Goal: Task Accomplishment & Management: Manage account settings

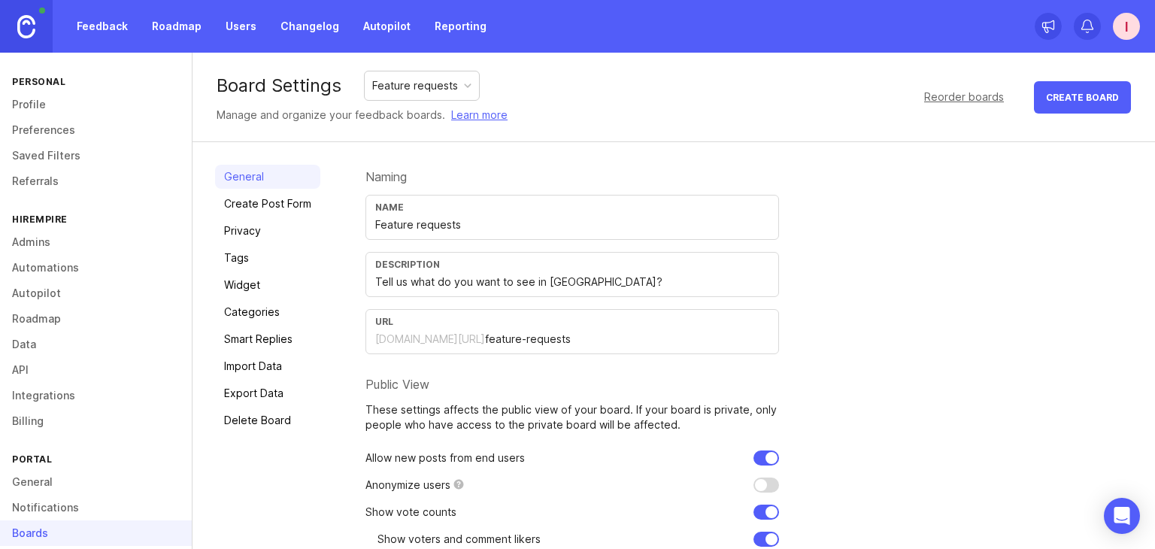
click at [180, 24] on link "Roadmap" at bounding box center [177, 26] width 68 height 27
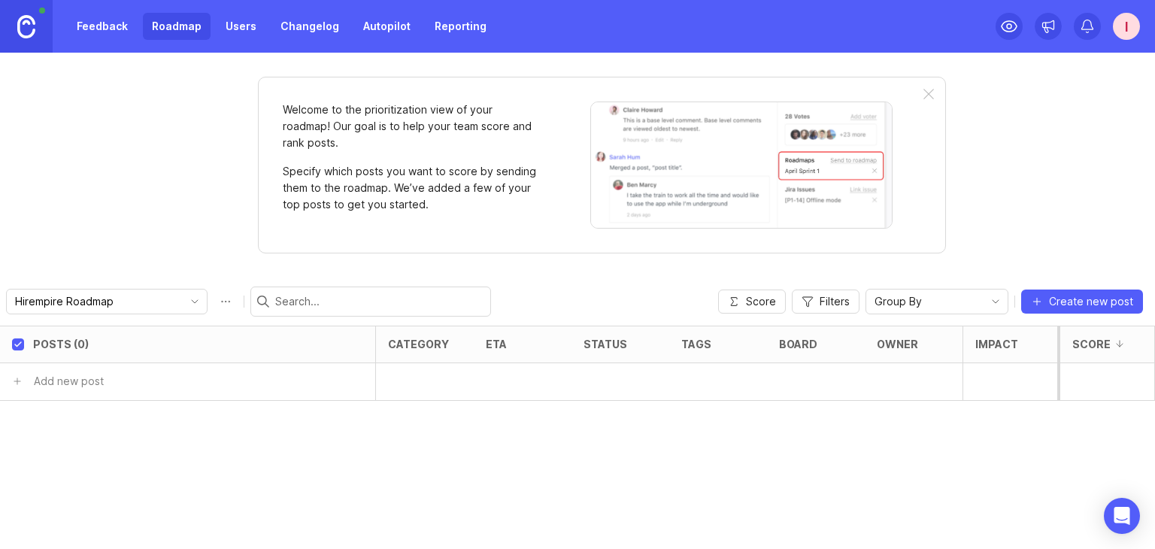
click at [121, 29] on link "Feedback" at bounding box center [102, 26] width 69 height 27
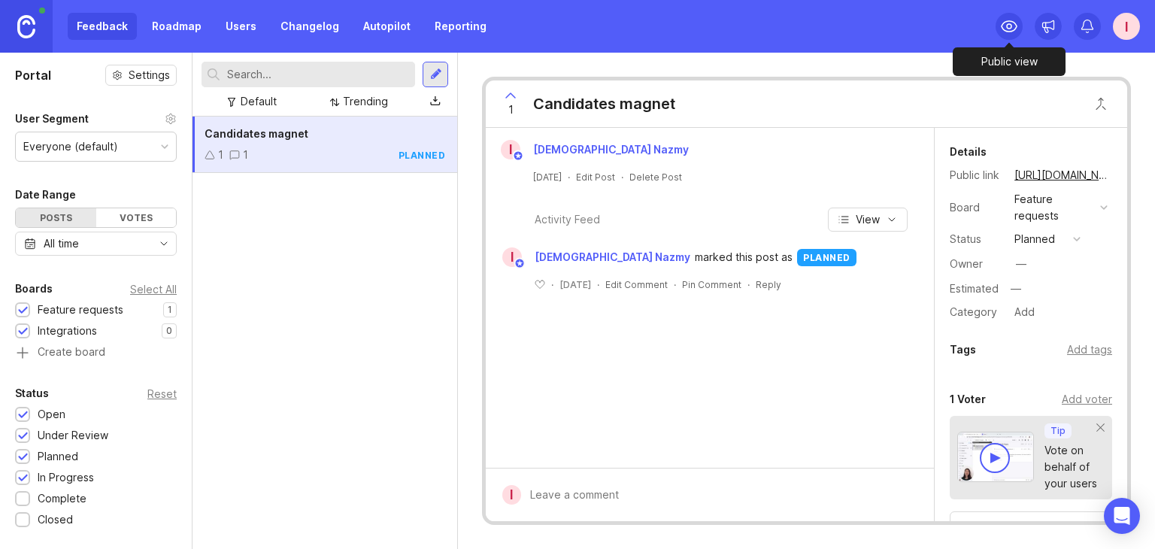
click at [1003, 29] on icon at bounding box center [1009, 26] width 15 height 11
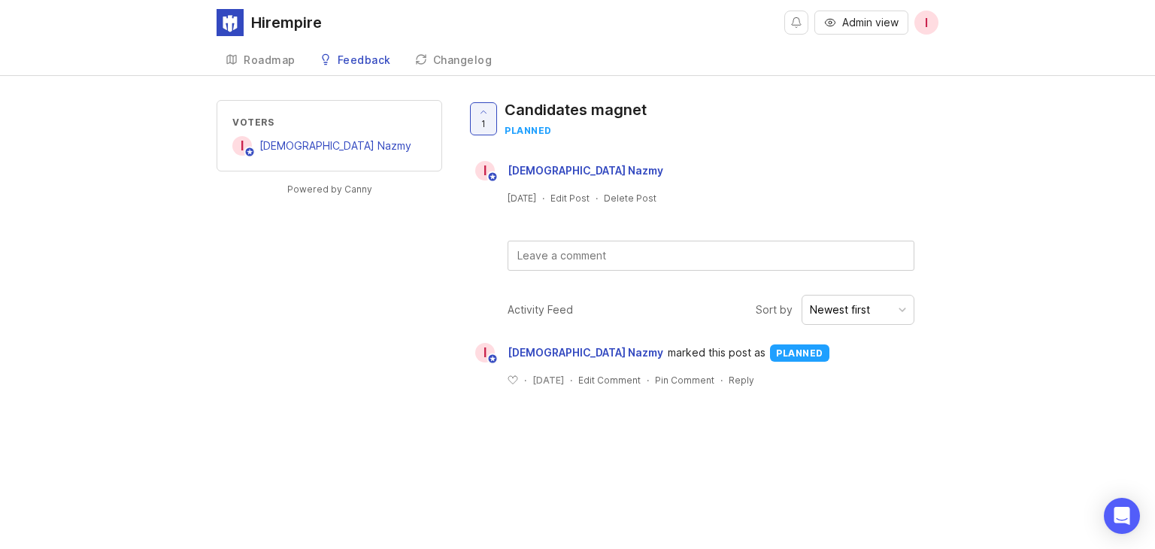
click at [269, 63] on div "Roadmap" at bounding box center [270, 60] width 52 height 11
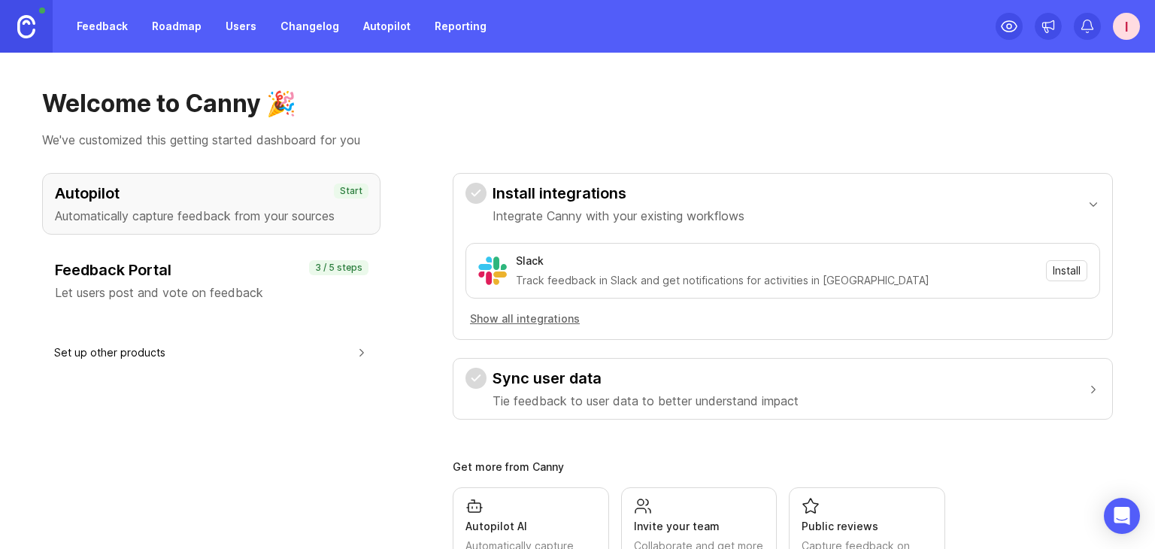
click at [305, 37] on link "Changelog" at bounding box center [309, 26] width 77 height 27
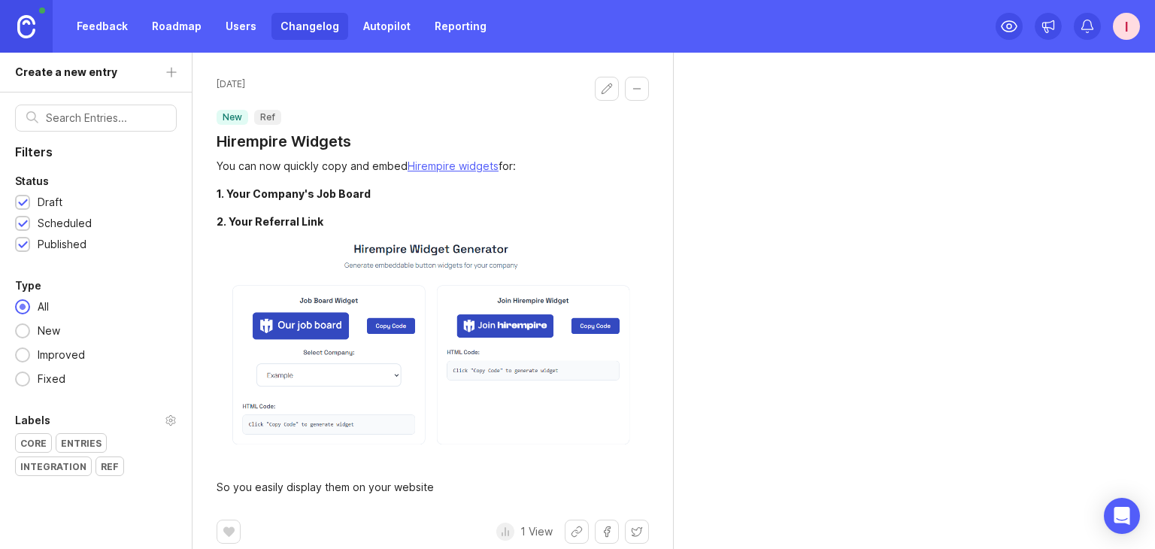
click at [237, 26] on link "Users" at bounding box center [241, 26] width 49 height 27
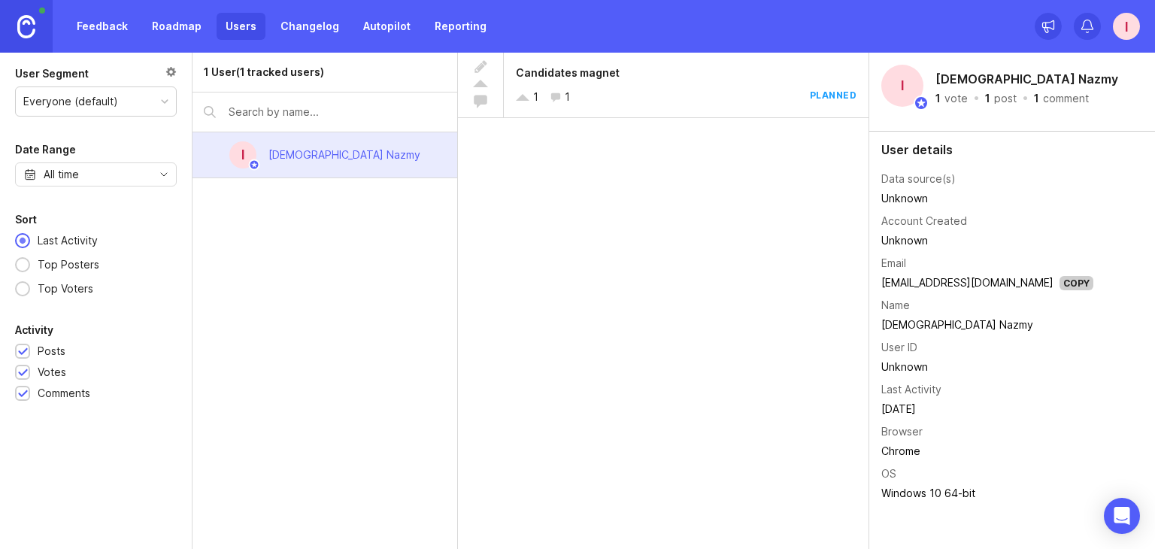
click at [372, 32] on link "Autopilot" at bounding box center [386, 26] width 65 height 27
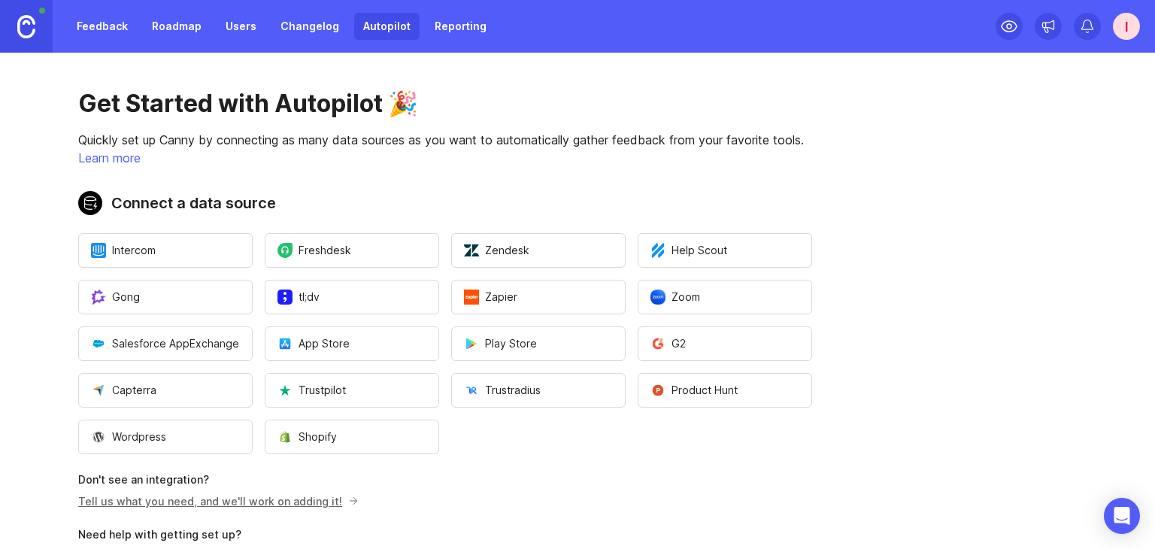
click at [433, 31] on link "Reporting" at bounding box center [461, 26] width 70 height 27
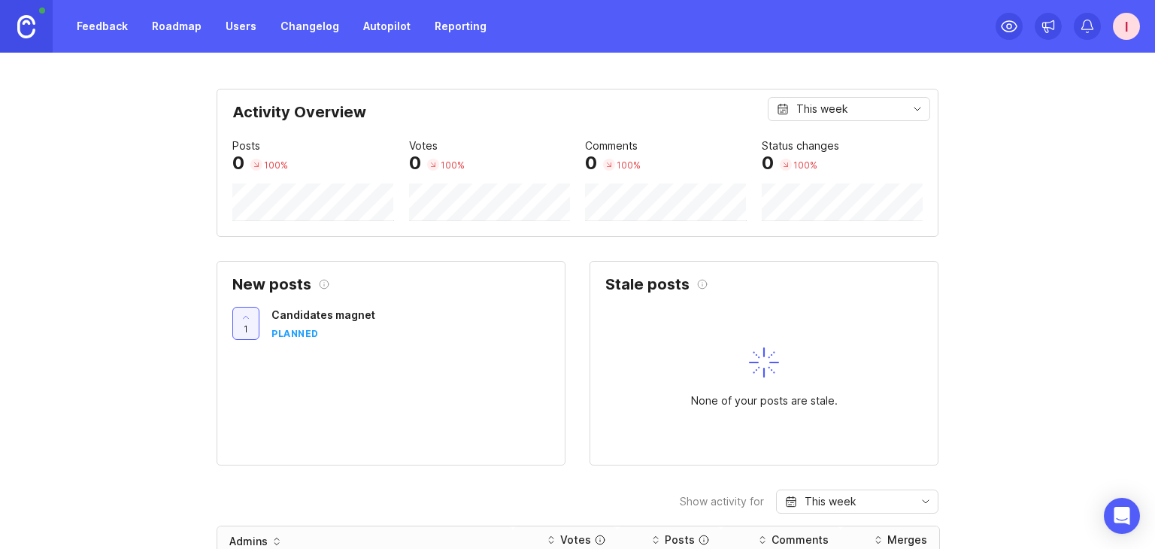
click at [123, 34] on link "Feedback" at bounding box center [102, 26] width 69 height 27
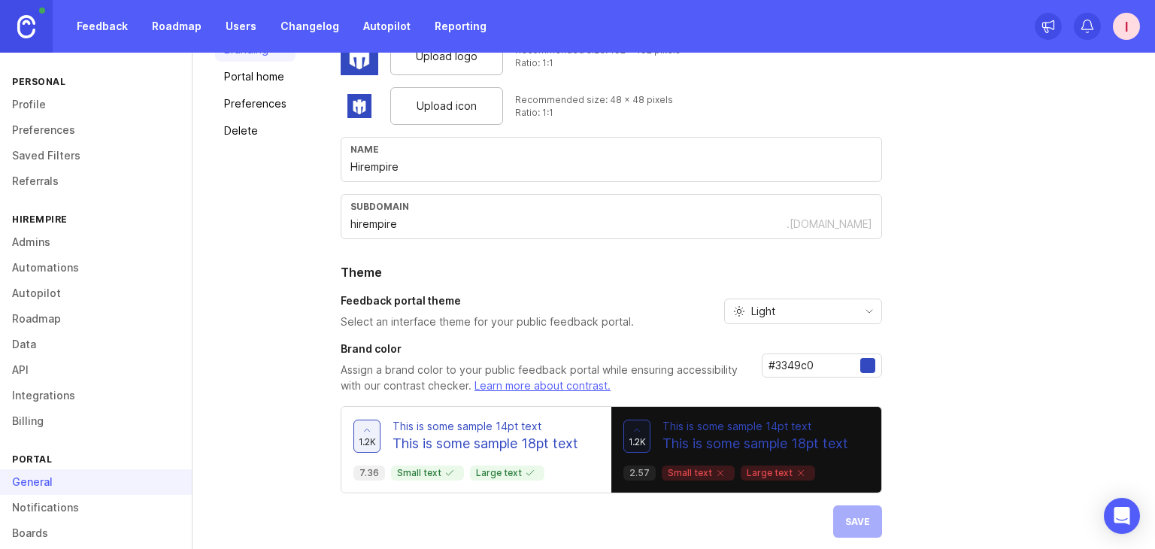
scroll to position [126, 0]
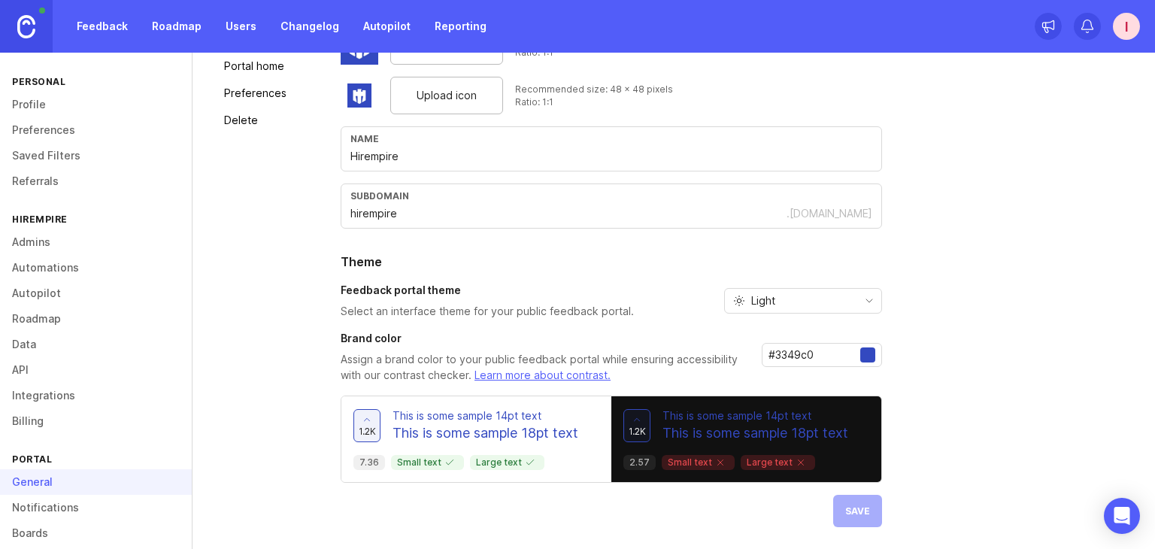
click at [103, 505] on link "Notifications" at bounding box center [96, 508] width 192 height 26
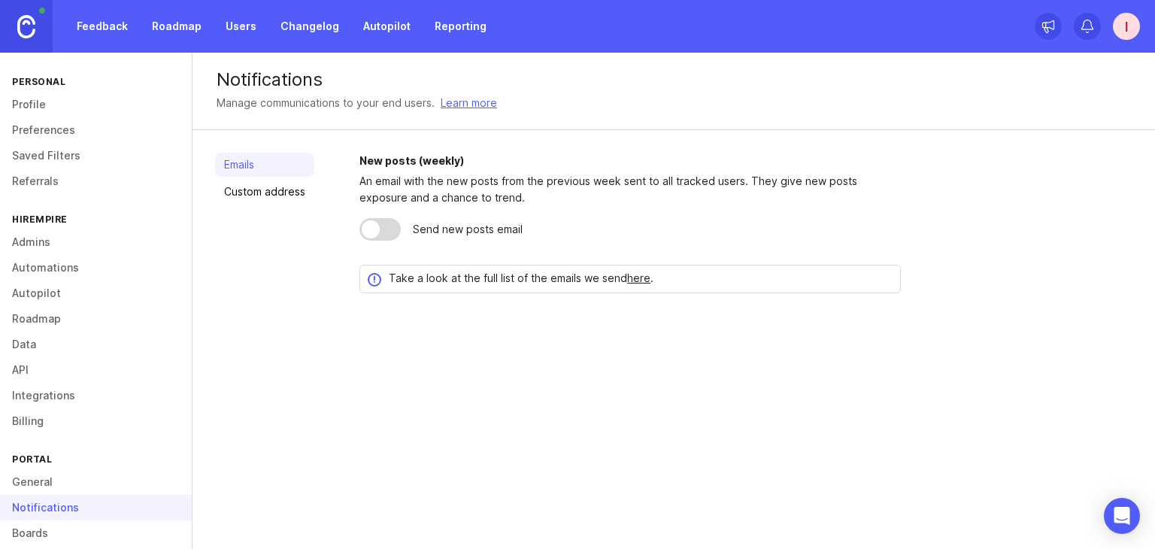
click at [91, 398] on link "Integrations" at bounding box center [96, 396] width 192 height 26
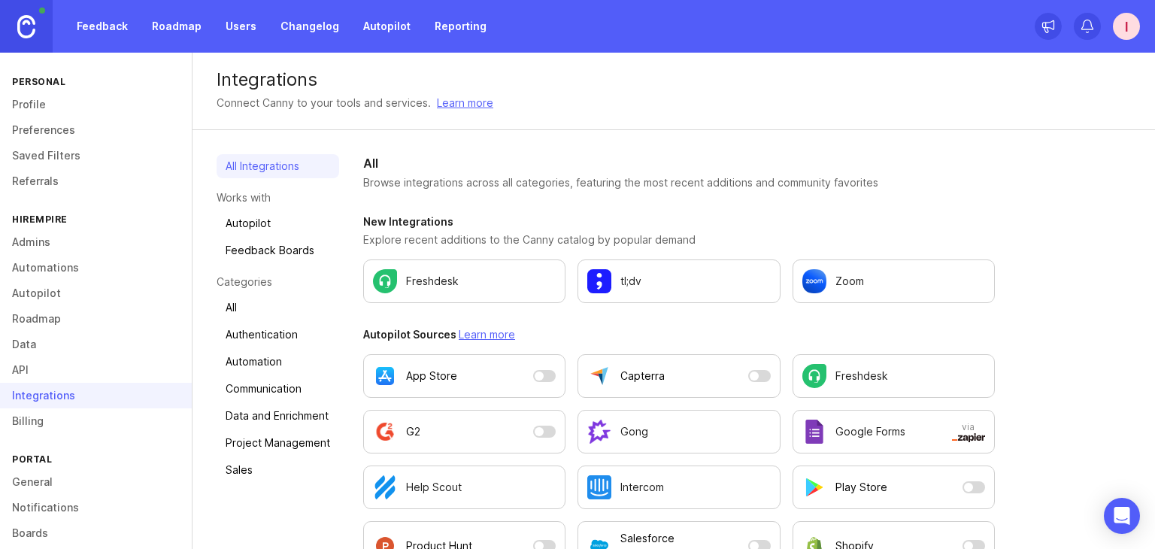
click at [89, 347] on link "Data" at bounding box center [96, 345] width 192 height 26
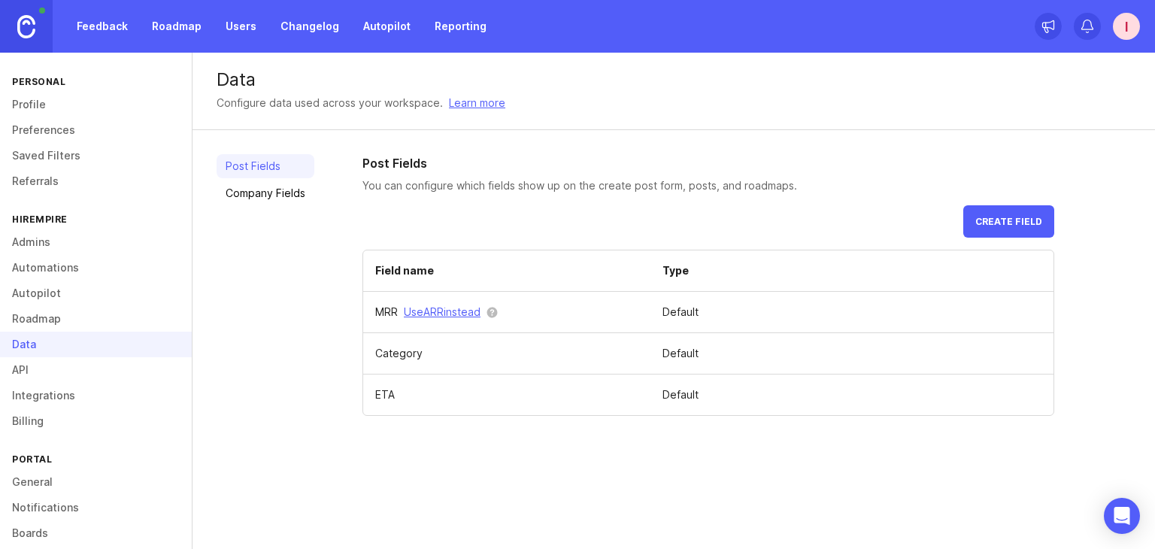
click at [79, 318] on link "Roadmap" at bounding box center [96, 319] width 192 height 26
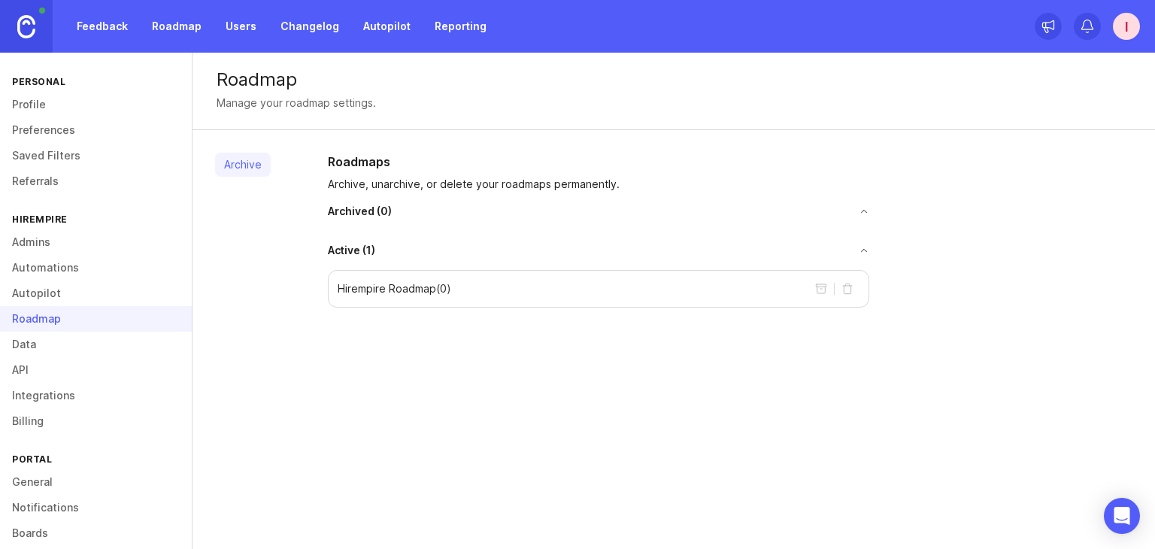
click at [80, 298] on link "Autopilot" at bounding box center [96, 293] width 192 height 26
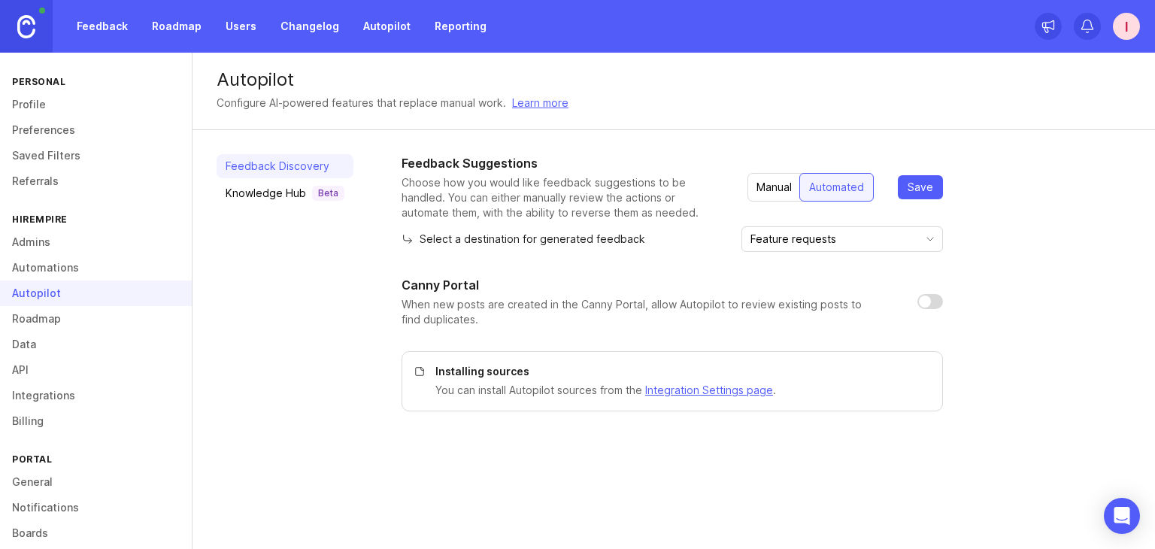
click at [80, 274] on link "Automations" at bounding box center [96, 268] width 192 height 26
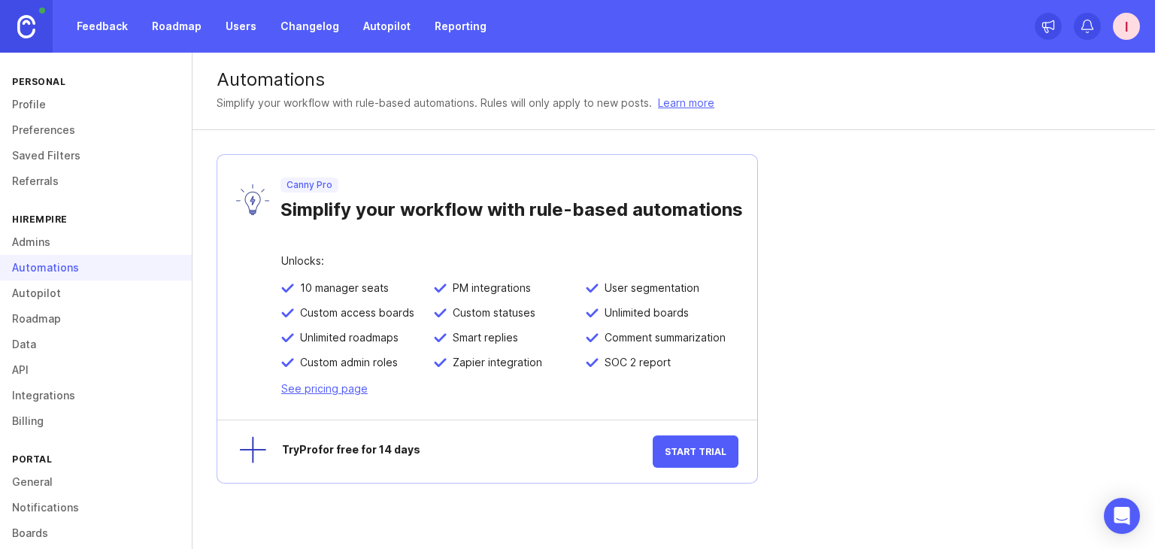
click at [87, 247] on link "Admins" at bounding box center [96, 242] width 192 height 26
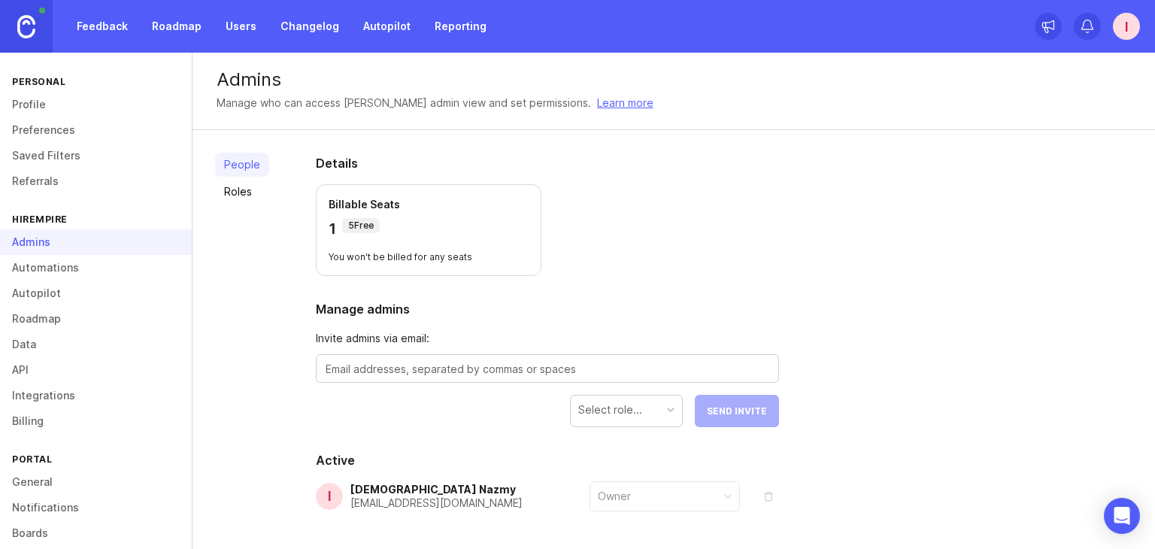
click at [94, 186] on link "Referrals" at bounding box center [96, 181] width 192 height 26
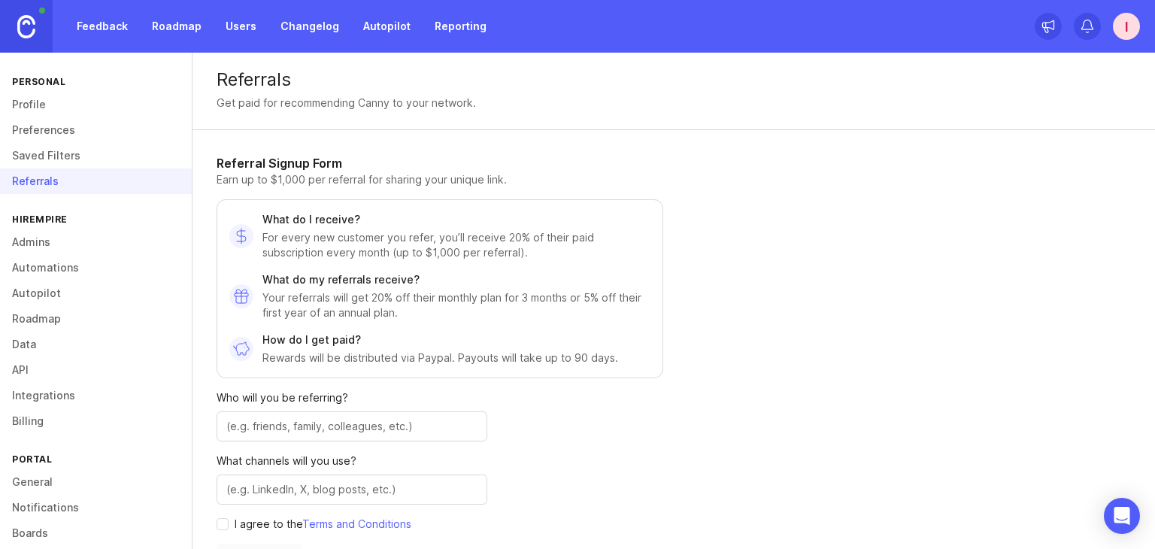
click at [100, 156] on link "Saved Filters" at bounding box center [96, 156] width 192 height 26
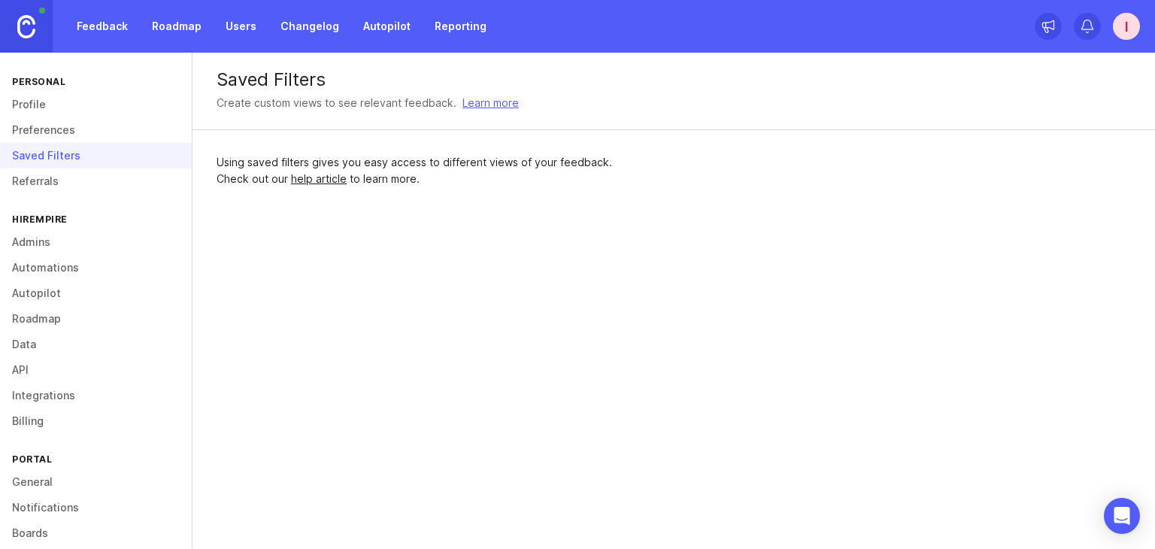
click at [100, 132] on link "Preferences" at bounding box center [96, 130] width 192 height 26
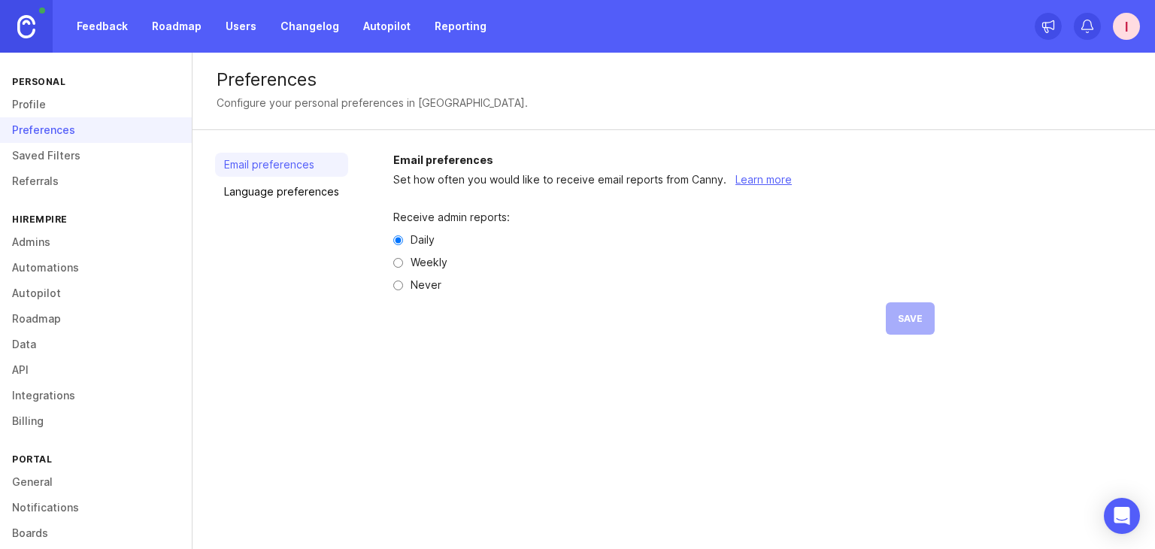
click at [100, 108] on link "Profile" at bounding box center [96, 105] width 192 height 26
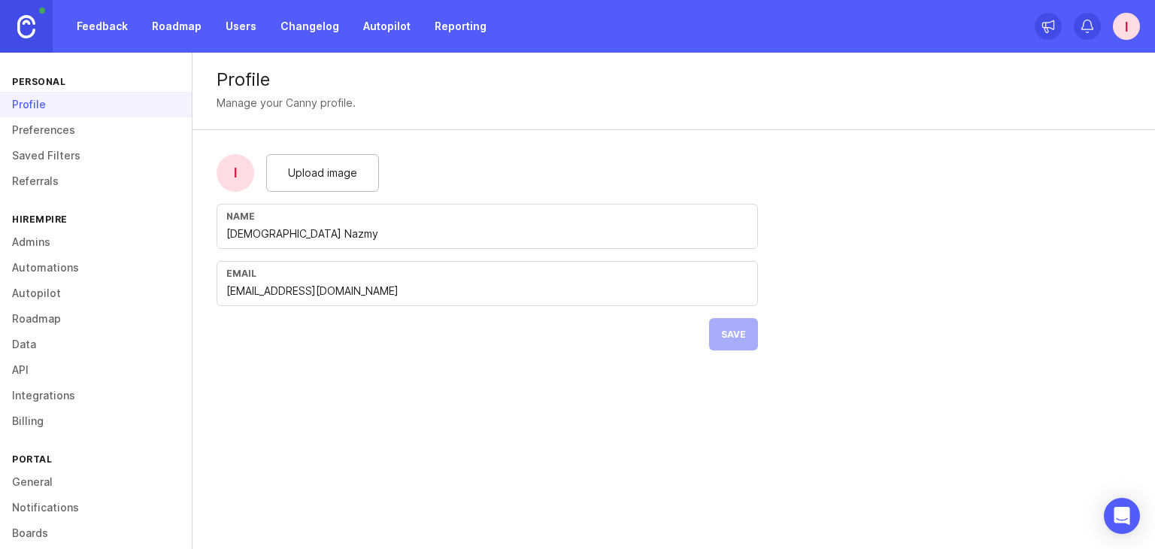
click at [111, 27] on link "Feedback" at bounding box center [102, 26] width 69 height 27
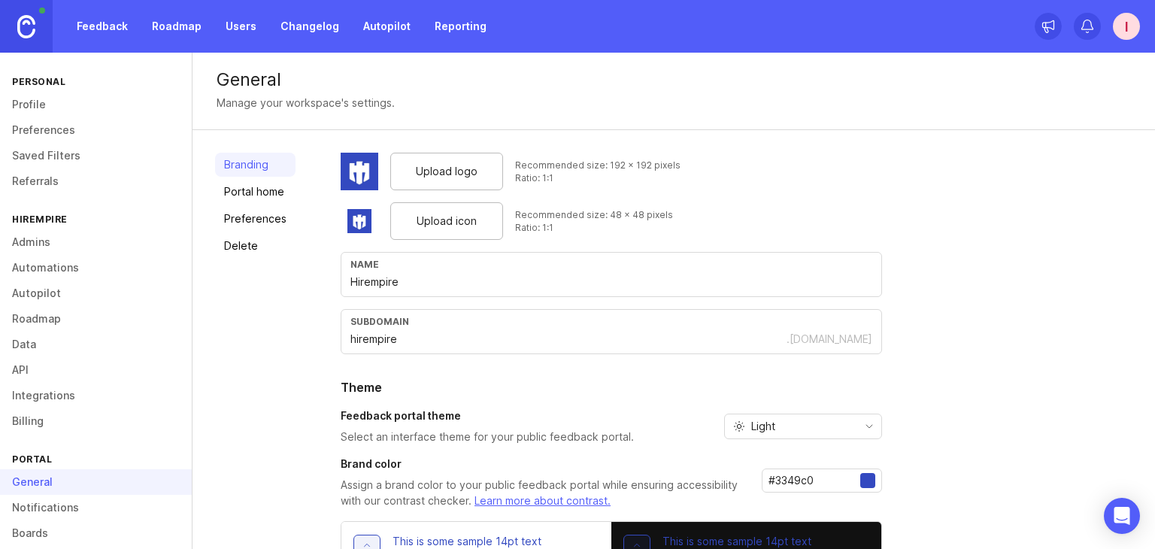
click at [66, 390] on link "Integrations" at bounding box center [96, 396] width 192 height 26
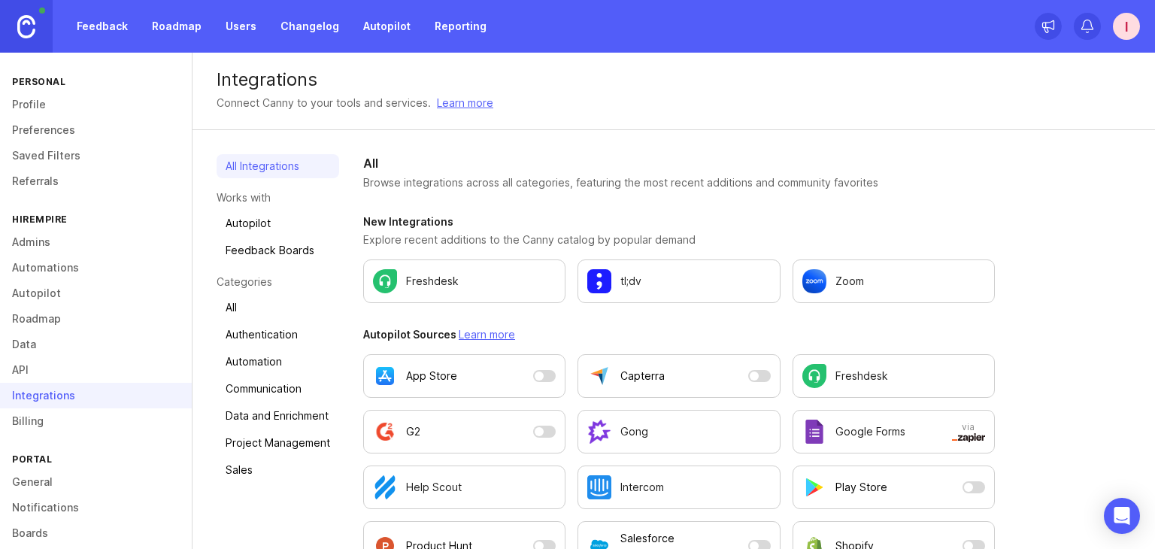
click at [296, 256] on link "Feedback Boards" at bounding box center [278, 250] width 123 height 24
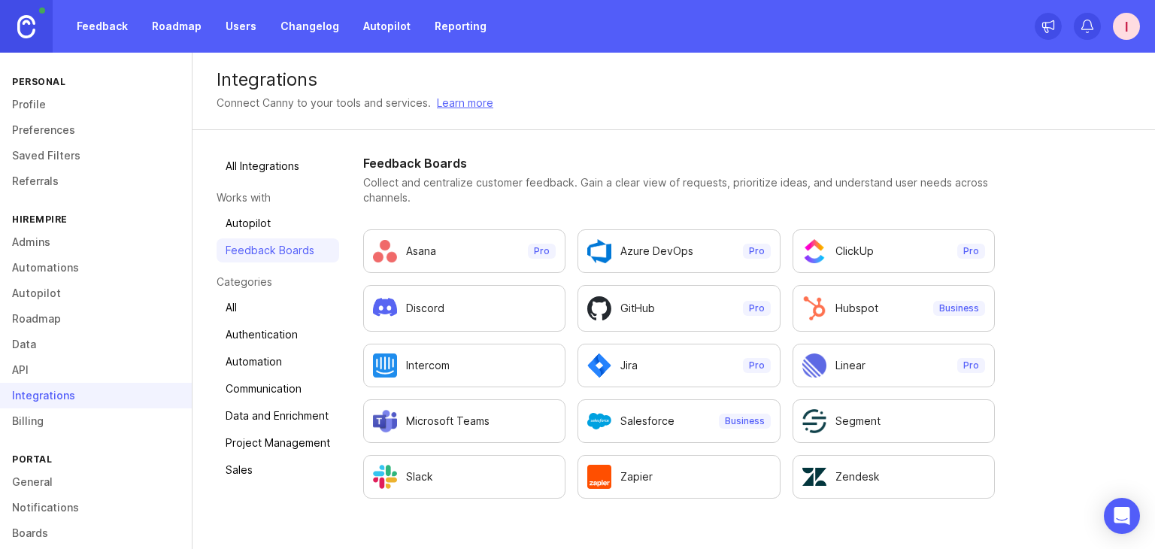
click at [292, 228] on link "Autopilot" at bounding box center [278, 223] width 123 height 24
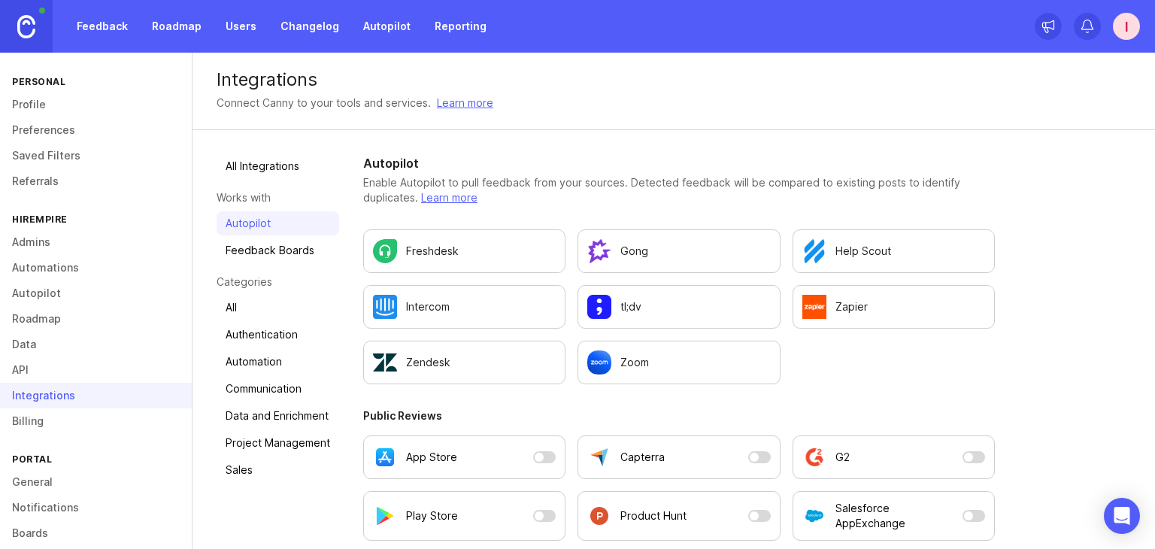
click at [290, 302] on link "All" at bounding box center [278, 308] width 123 height 24
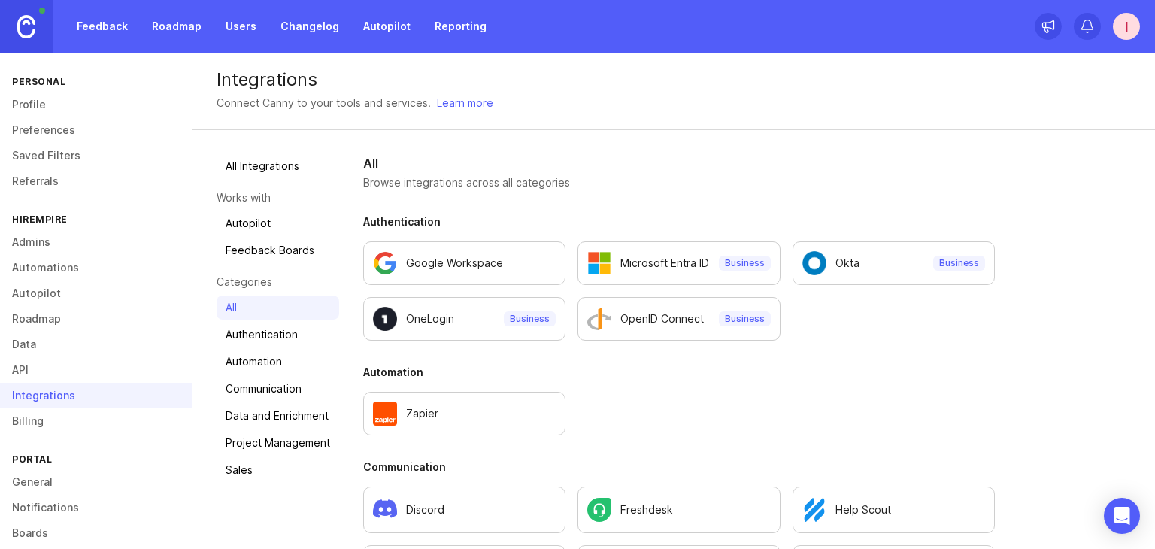
click at [290, 328] on link "Authentication" at bounding box center [278, 335] width 123 height 24
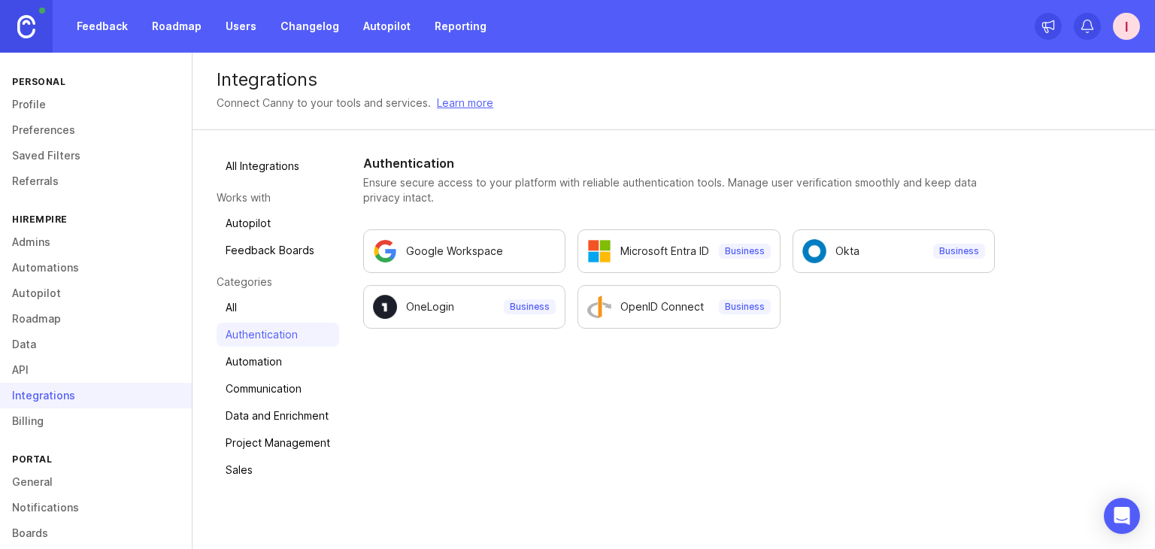
click at [289, 363] on link "Automation" at bounding box center [278, 362] width 123 height 24
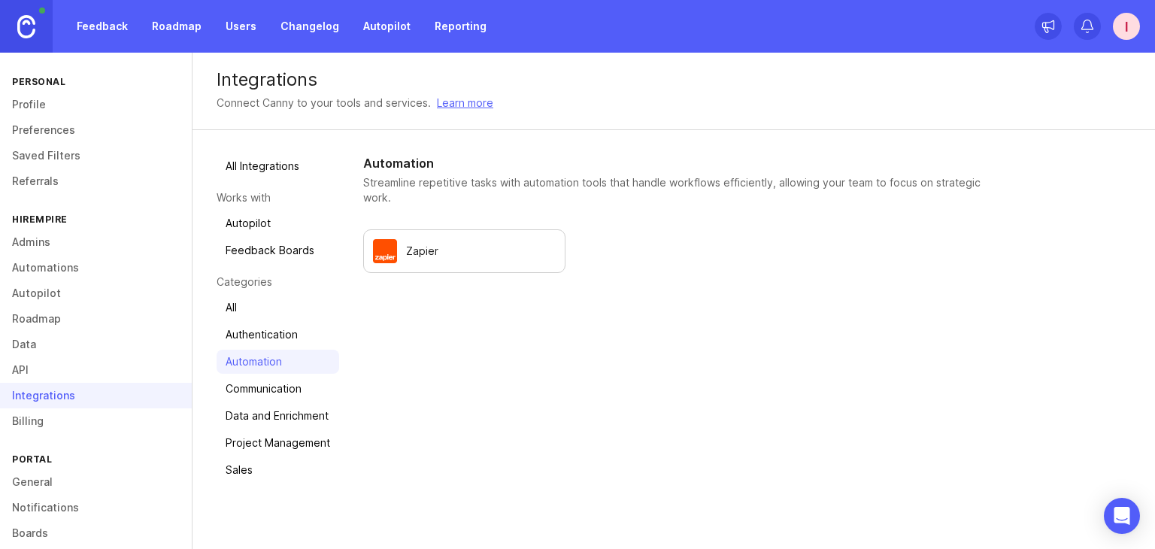
click at [289, 389] on link "Communication" at bounding box center [278, 389] width 123 height 24
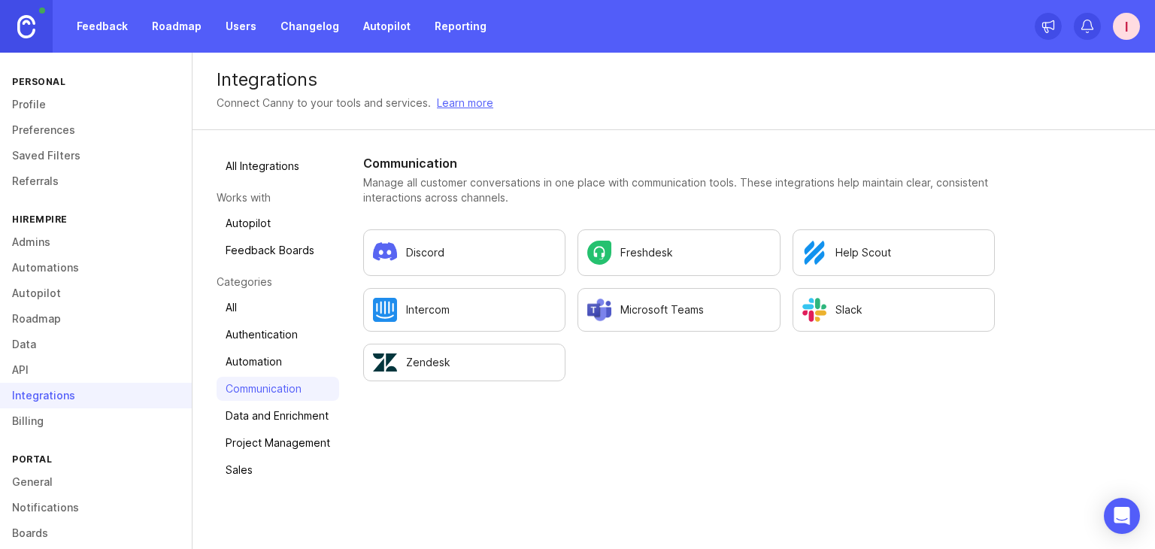
click at [290, 419] on link "Data and Enrichment" at bounding box center [278, 416] width 123 height 24
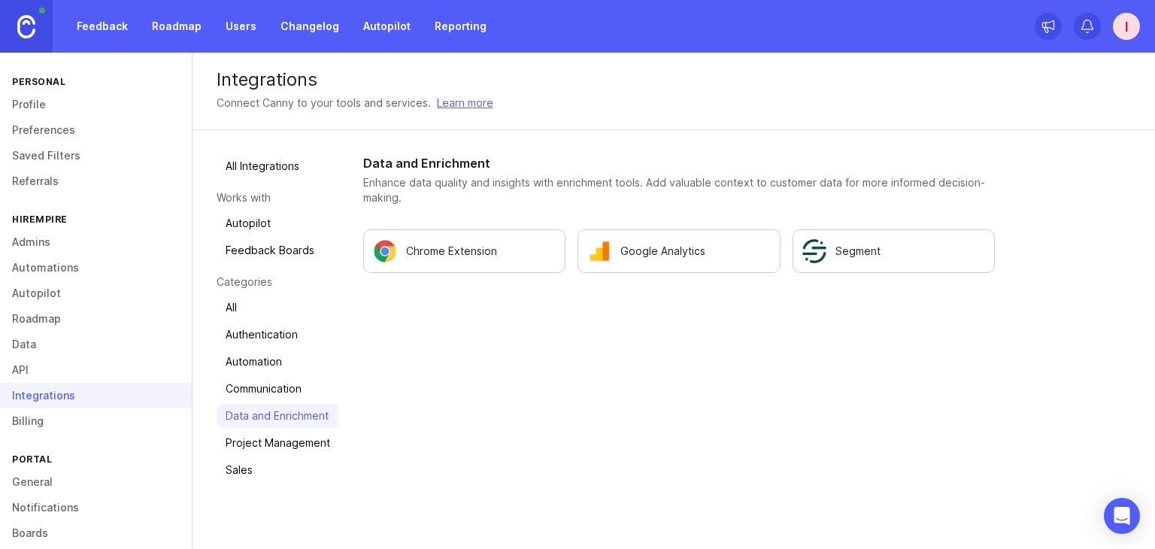
click at [286, 446] on link "Project Management" at bounding box center [278, 443] width 123 height 24
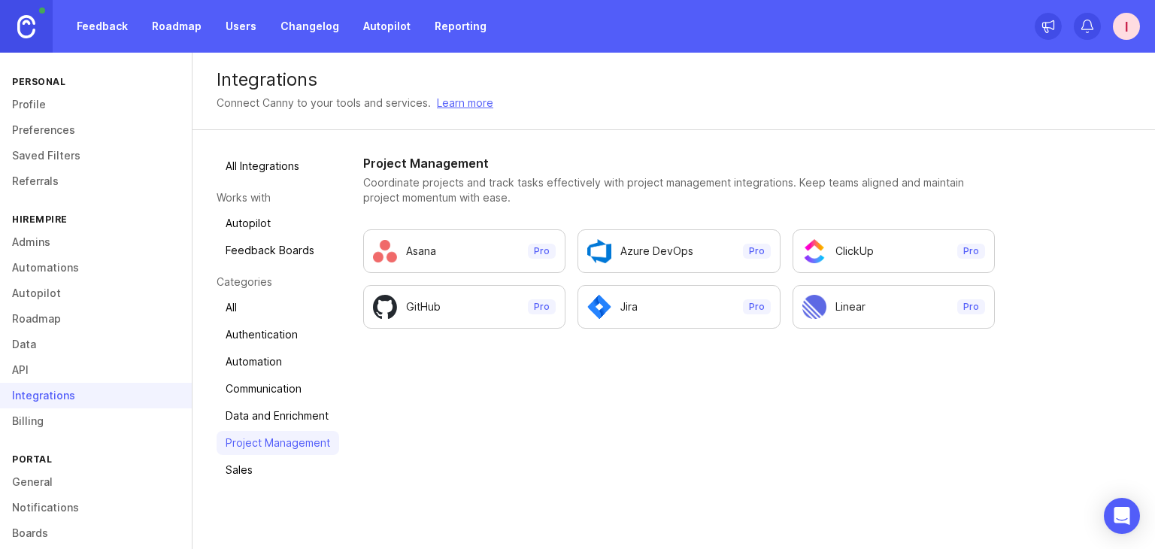
click at [265, 465] on link "Sales" at bounding box center [278, 470] width 123 height 24
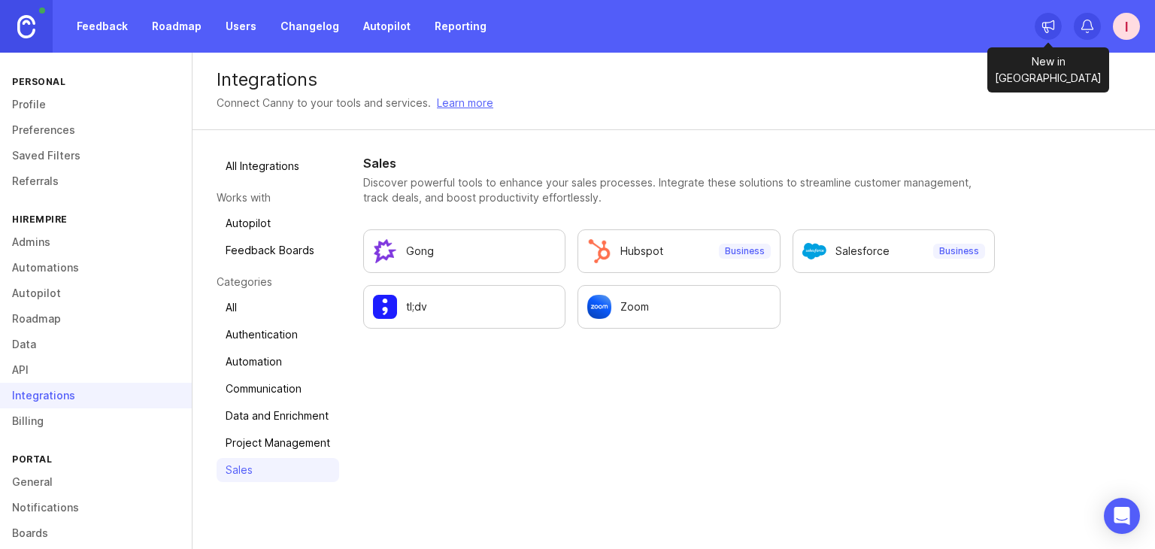
click at [1047, 32] on icon at bounding box center [1046, 30] width 4 height 5
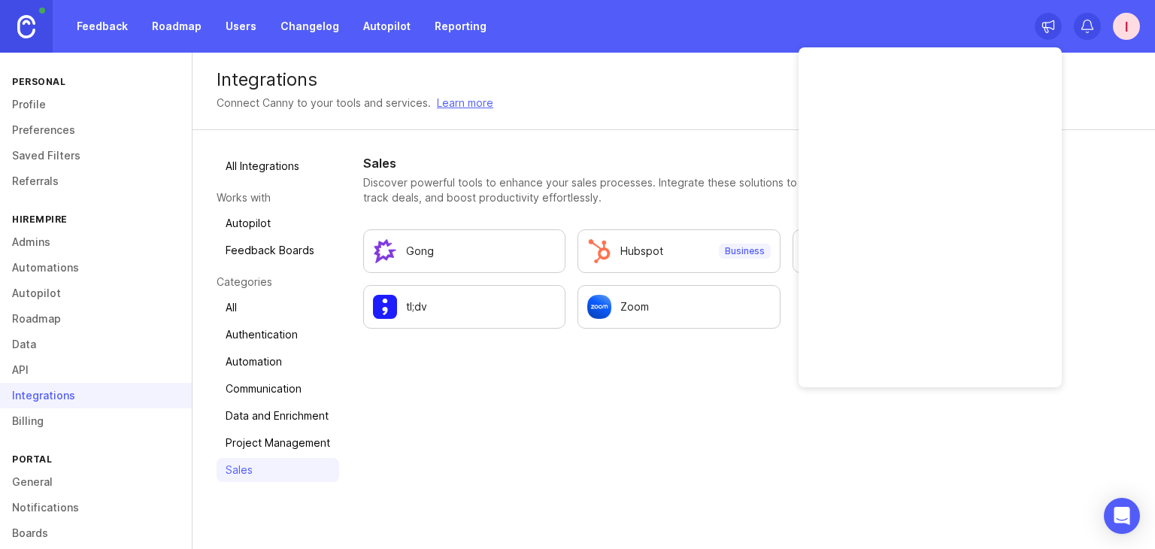
click at [890, 420] on div "Sales Discover powerful tools to enhance your sales processes. Integrate these …" at bounding box center [679, 331] width 632 height 355
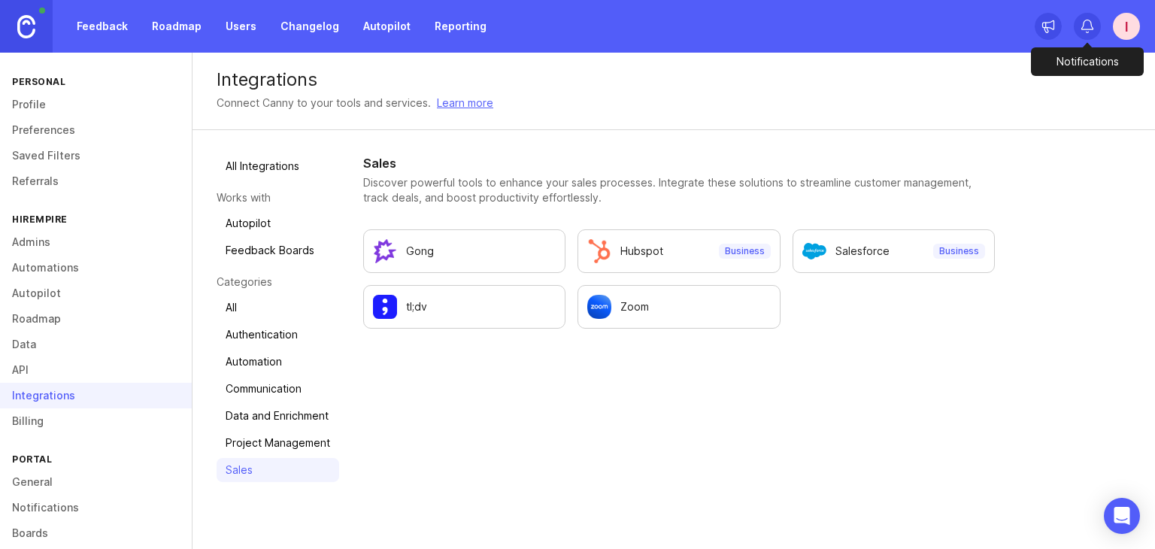
click at [1087, 32] on icon at bounding box center [1087, 26] width 15 height 15
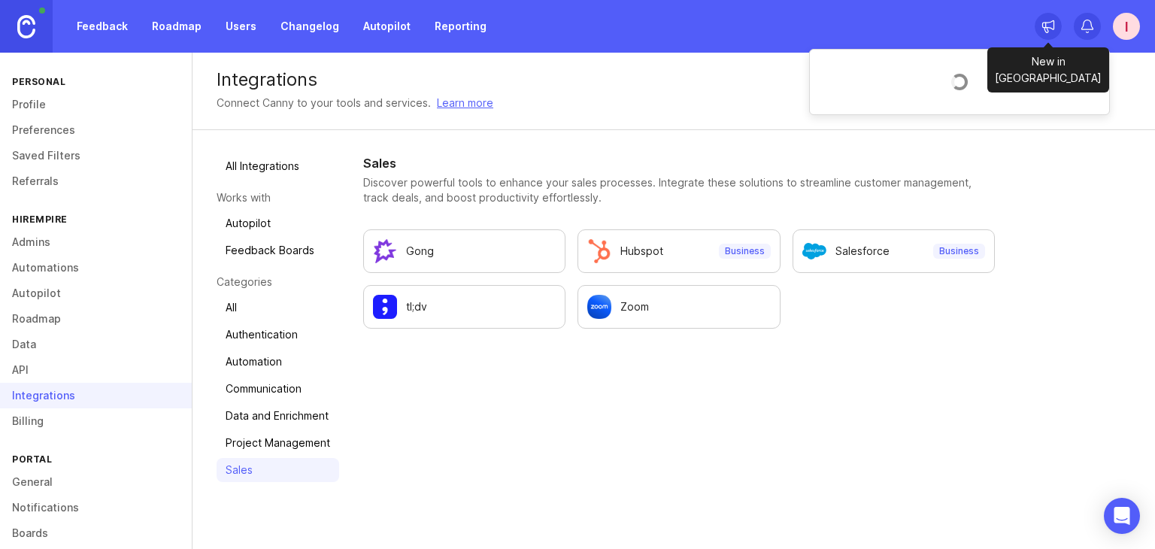
click at [1048, 26] on icon at bounding box center [1048, 26] width 15 height 15
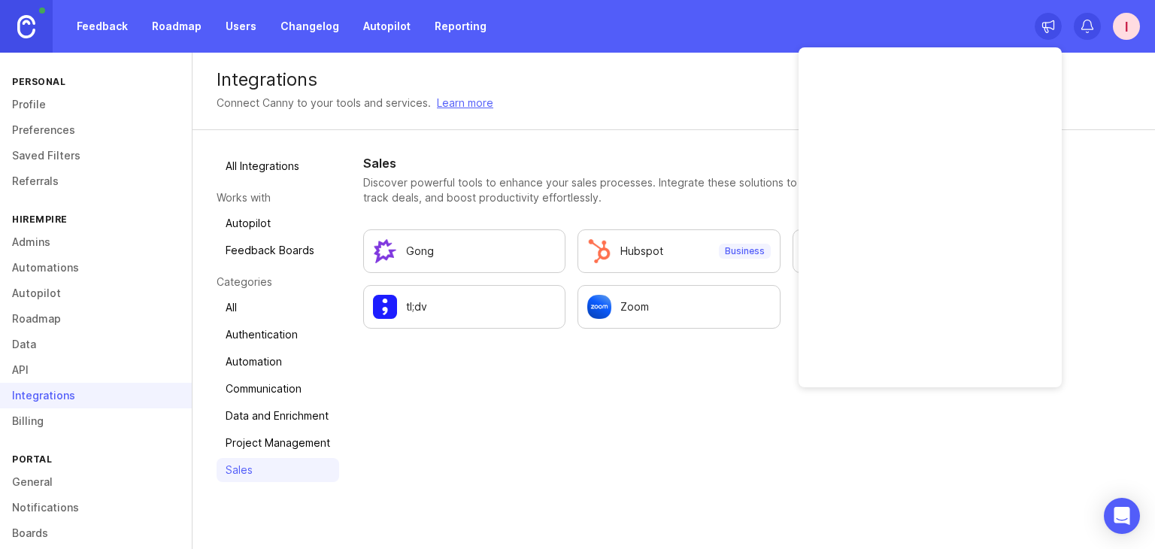
click at [662, 76] on div "Integrations" at bounding box center [674, 80] width 914 height 18
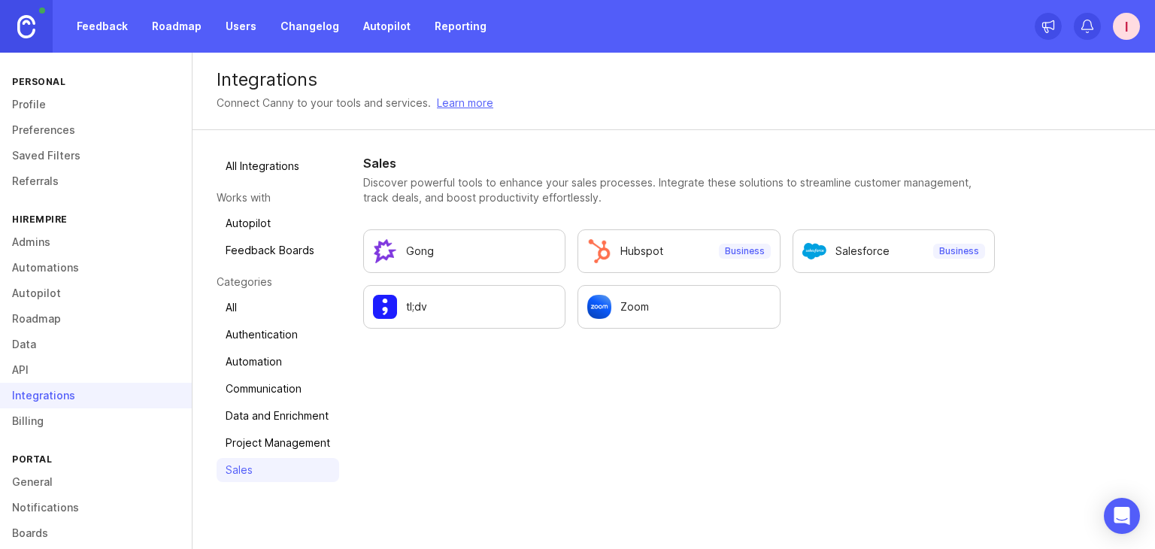
click at [99, 25] on link "Feedback" at bounding box center [102, 26] width 69 height 27
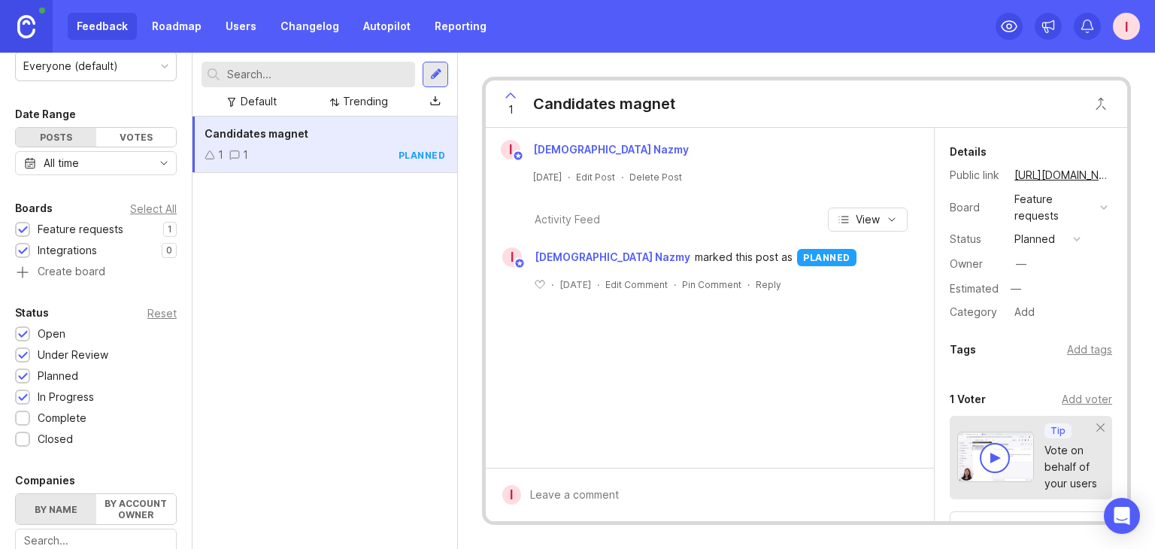
scroll to position [75, 0]
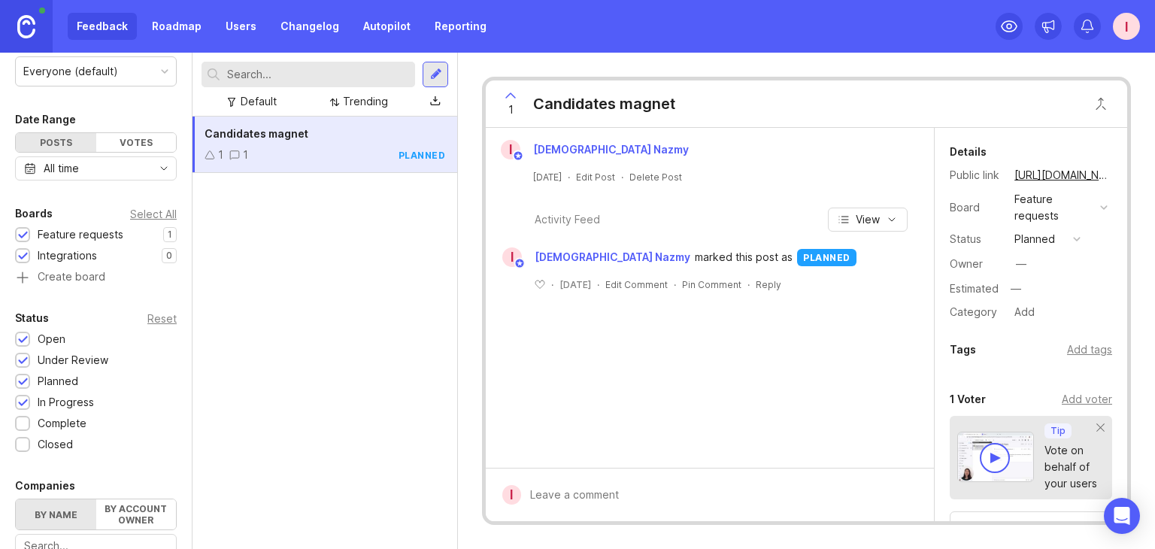
click at [301, 79] on input "text" at bounding box center [318, 74] width 182 height 17
click at [85, 74] on div "Everyone (default)" at bounding box center [70, 71] width 95 height 17
click at [162, 30] on link "Roadmap" at bounding box center [177, 26] width 68 height 27
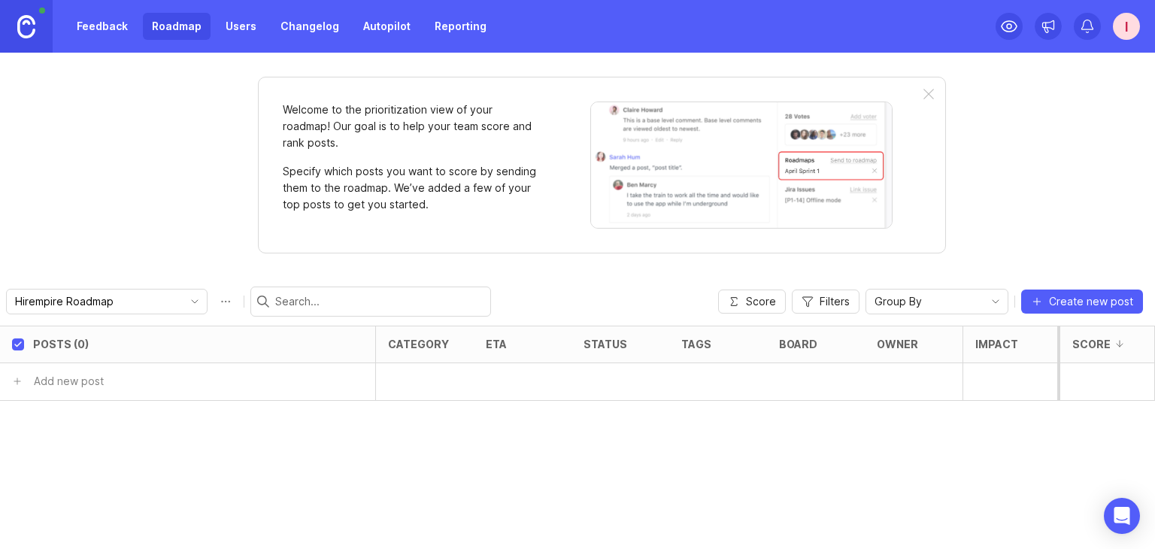
click at [923, 95] on div at bounding box center [928, 95] width 11 height 12
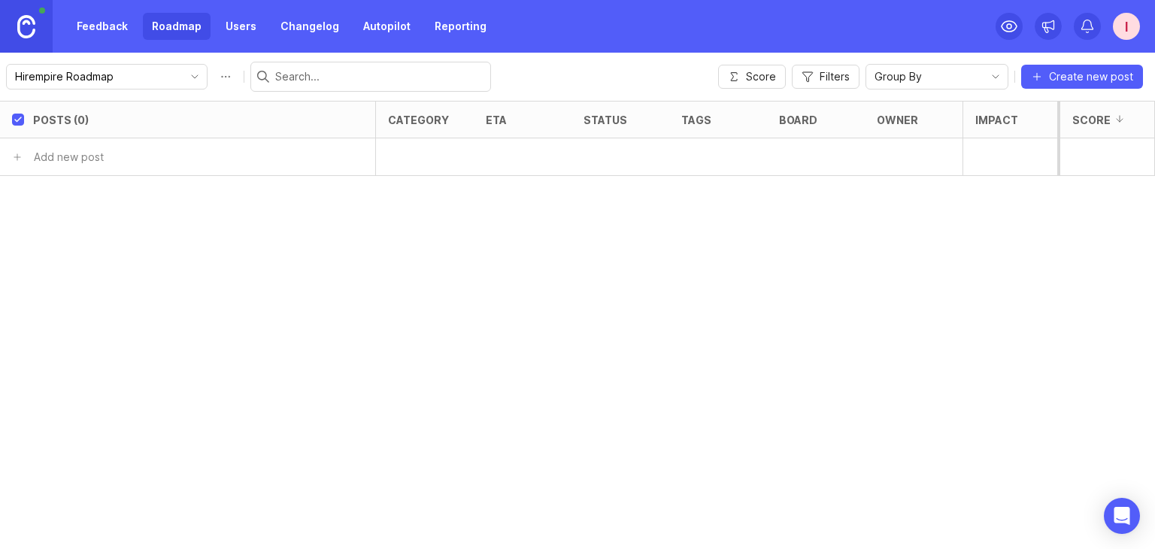
click at [244, 28] on link "Users" at bounding box center [241, 26] width 49 height 27
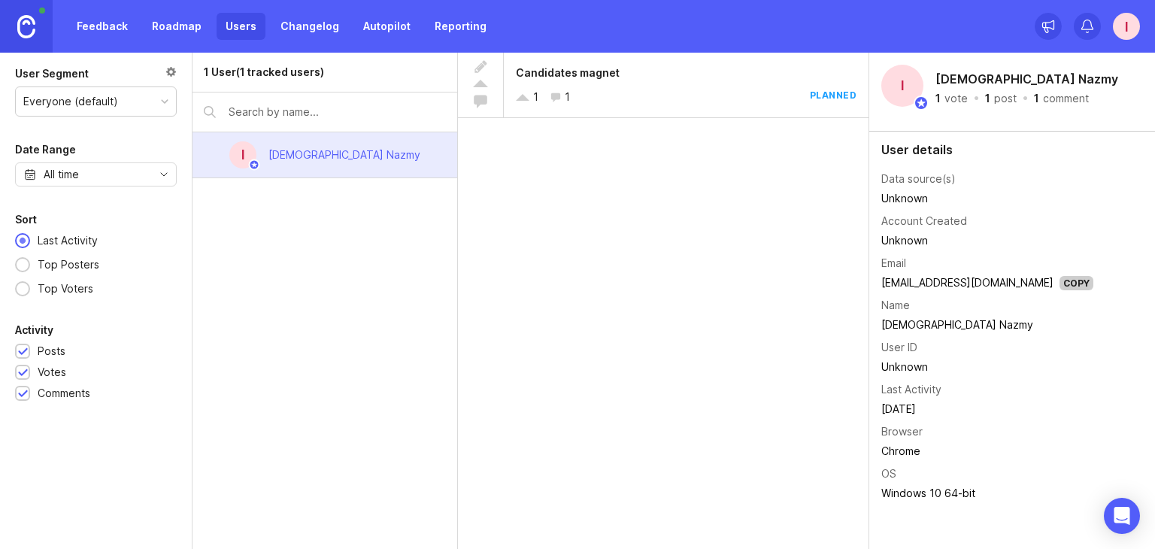
click at [309, 26] on link "Changelog" at bounding box center [309, 26] width 77 height 27
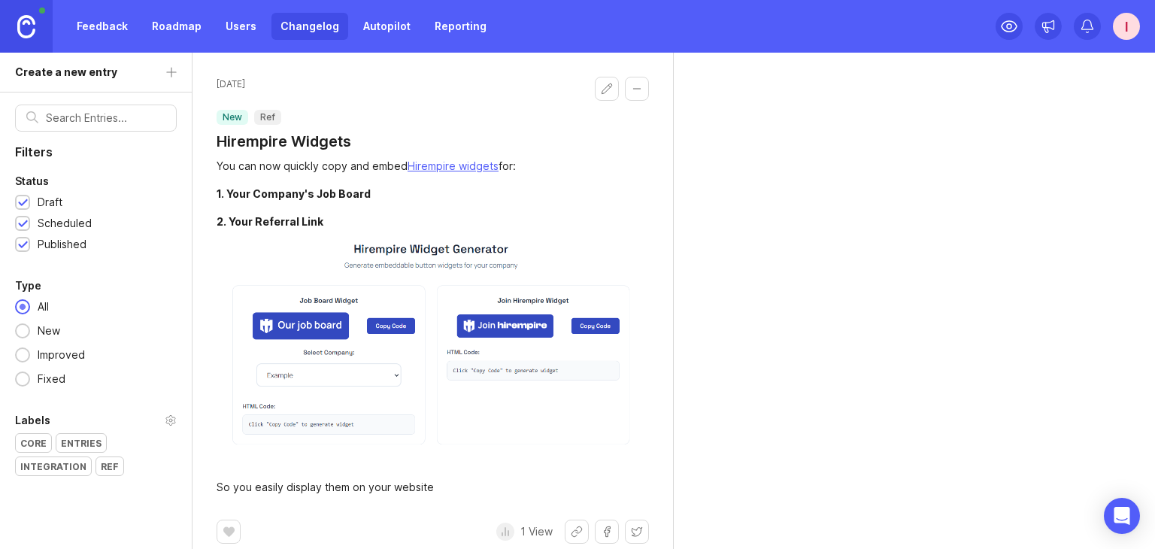
click at [369, 32] on link "Autopilot" at bounding box center [386, 26] width 65 height 27
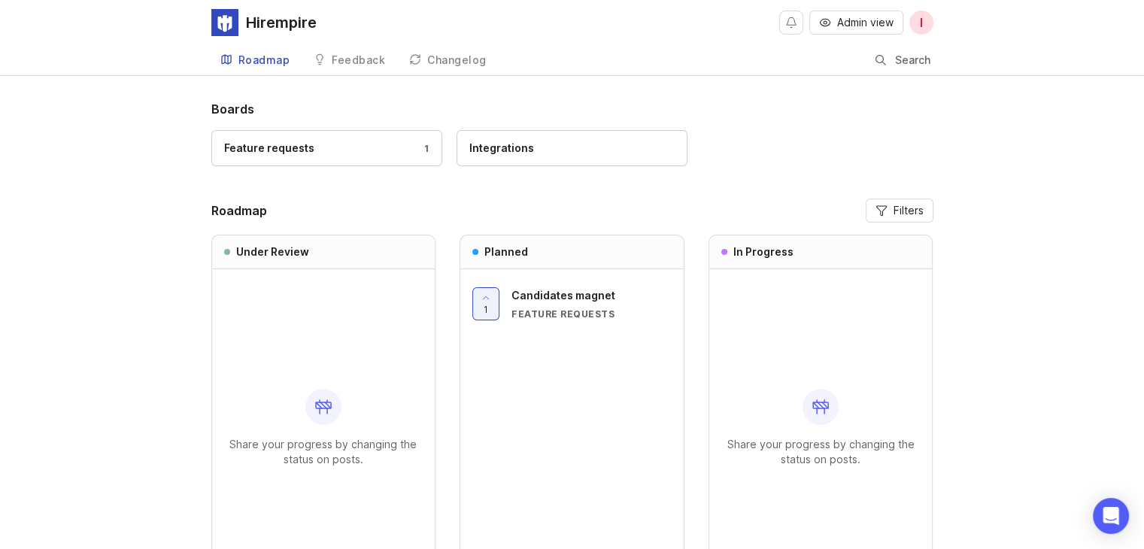
click at [352, 68] on link "Feedback" at bounding box center [349, 60] width 89 height 31
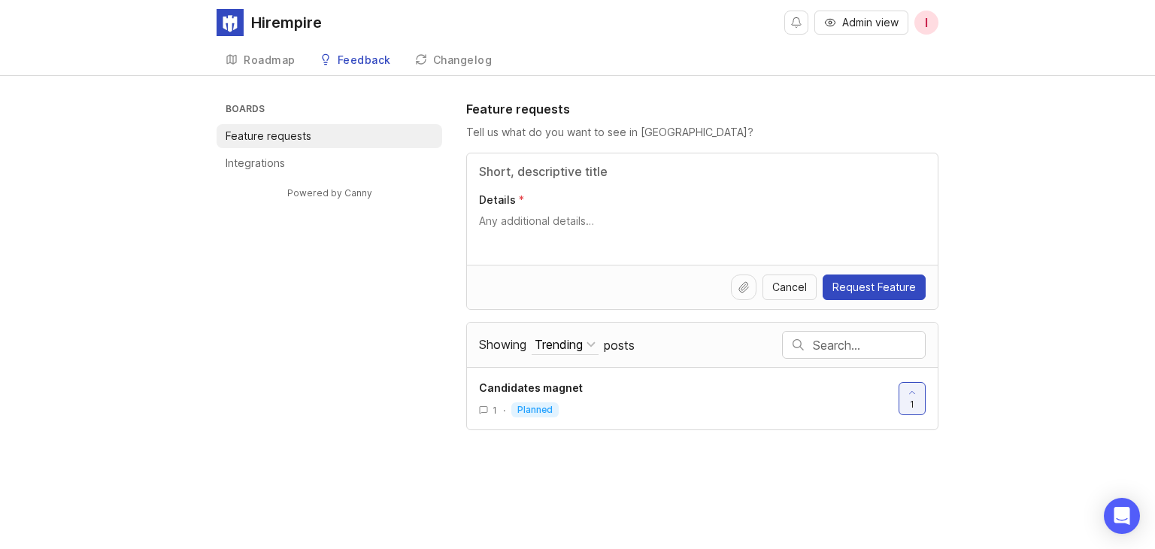
click at [258, 165] on p "Integrations" at bounding box center [255, 163] width 59 height 15
click at [255, 110] on h3 "Boards" at bounding box center [333, 110] width 220 height 21
click at [935, 23] on span "I" at bounding box center [926, 23] width 24 height 24
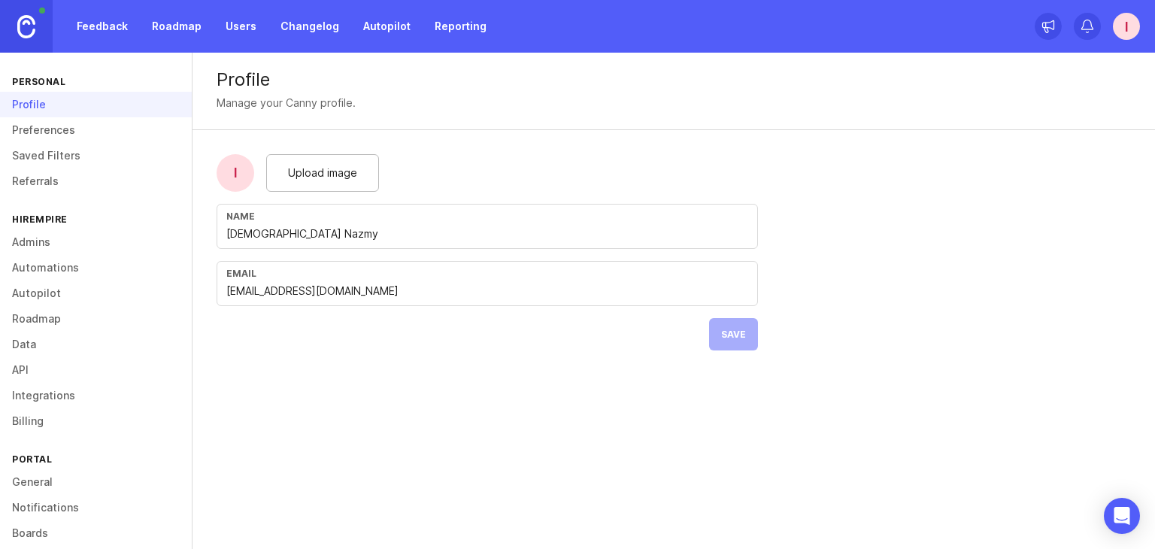
click at [102, 129] on link "Preferences" at bounding box center [96, 130] width 192 height 26
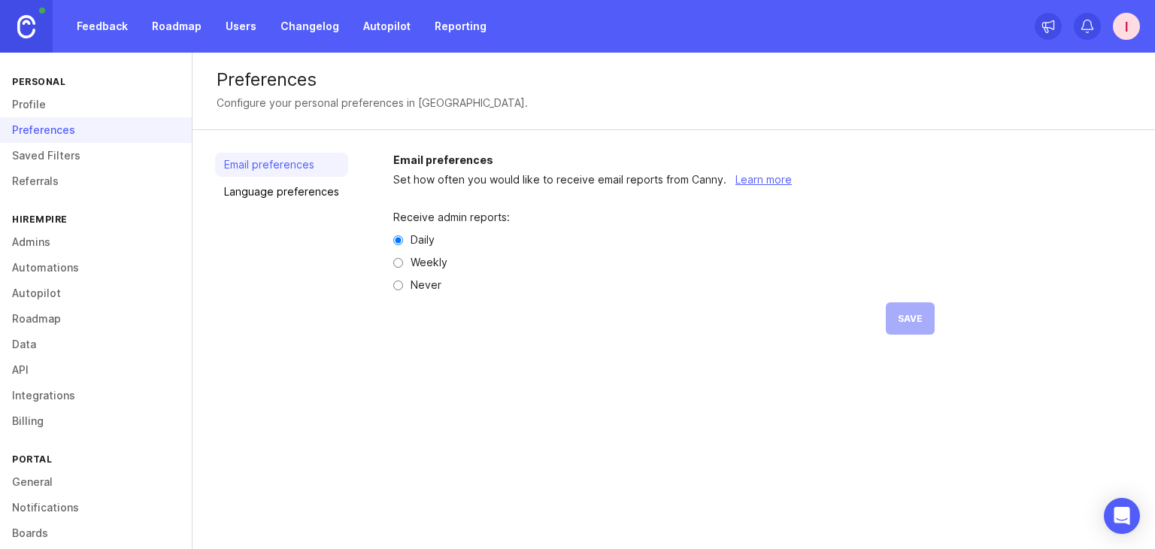
click at [102, 147] on link "Saved Filters" at bounding box center [96, 156] width 192 height 26
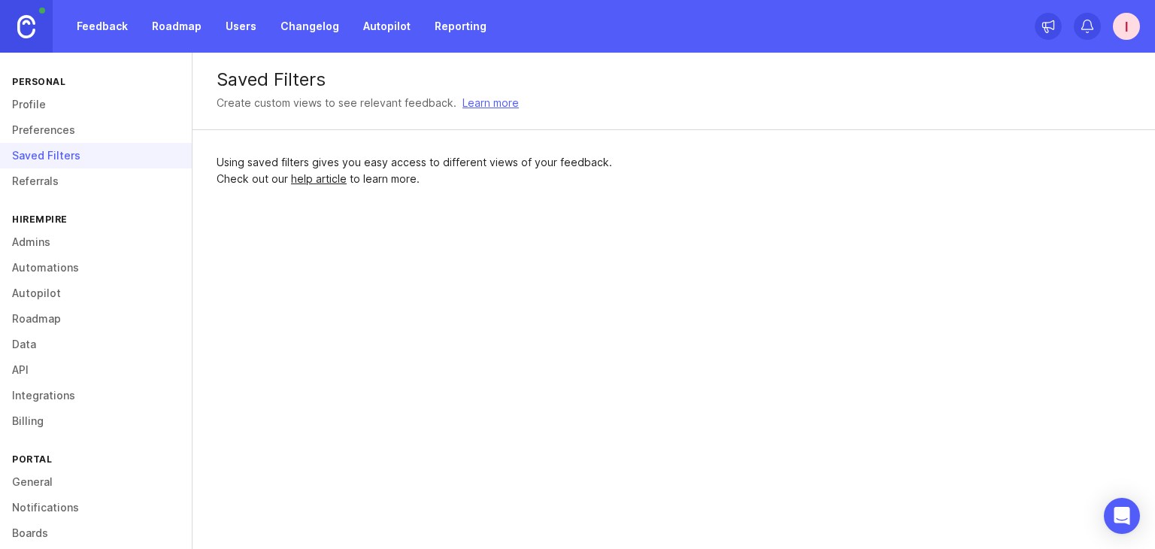
click at [99, 171] on link "Referrals" at bounding box center [96, 181] width 192 height 26
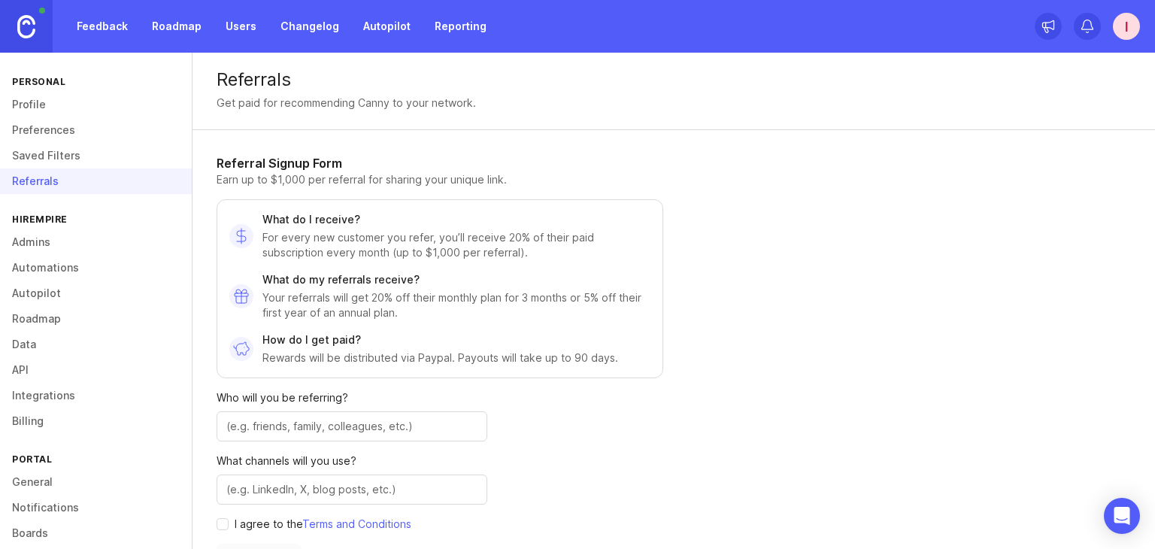
click at [74, 238] on link "Admins" at bounding box center [96, 242] width 192 height 26
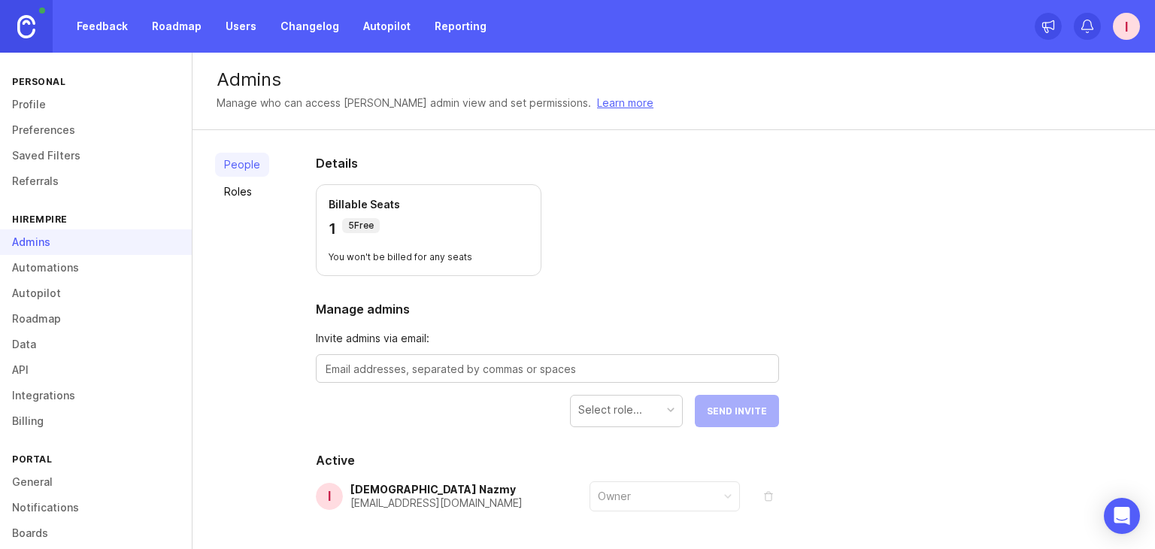
click at [80, 263] on link "Automations" at bounding box center [96, 268] width 192 height 26
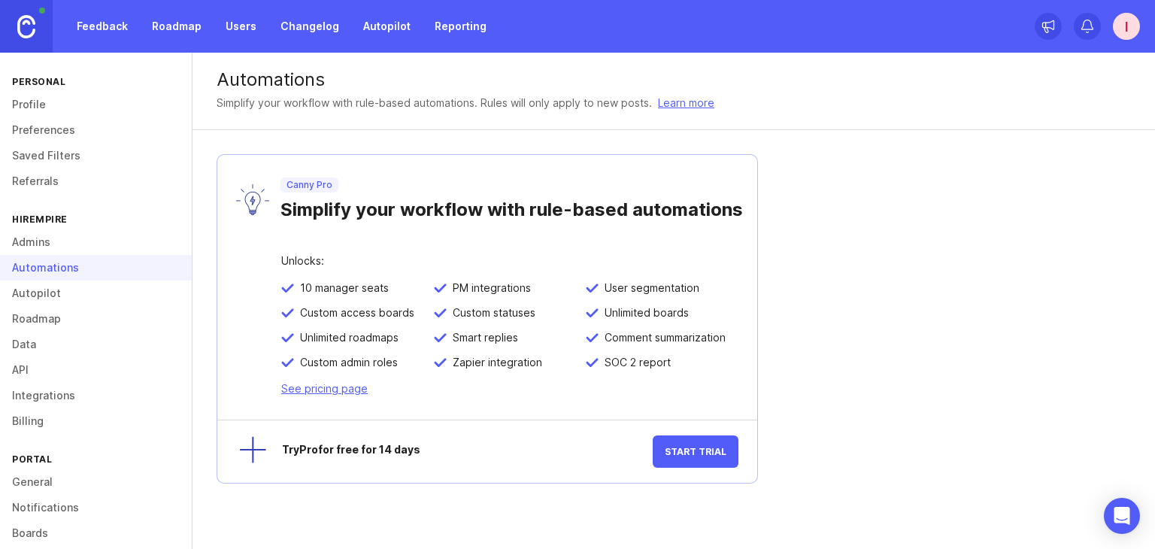
click at [77, 290] on link "Autopilot" at bounding box center [96, 293] width 192 height 26
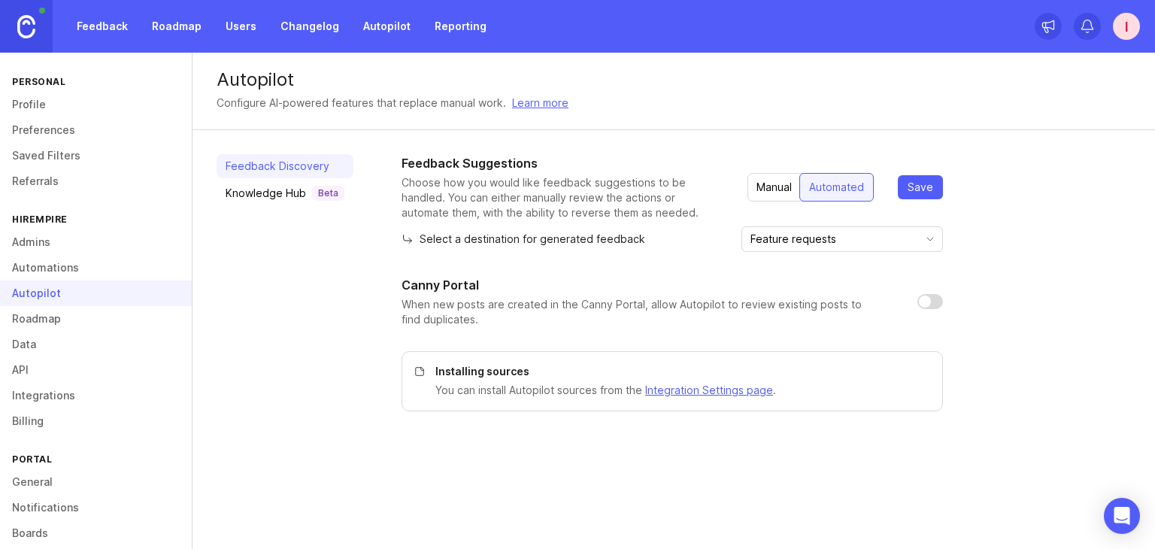
click at [74, 320] on link "Roadmap" at bounding box center [96, 319] width 192 height 26
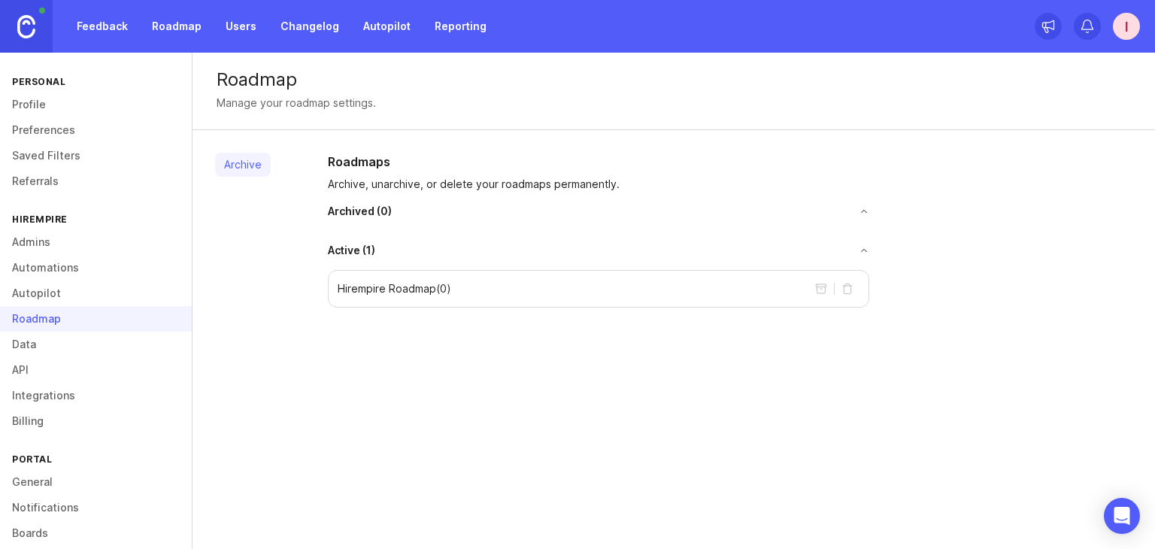
click at [72, 345] on link "Data" at bounding box center [96, 345] width 192 height 26
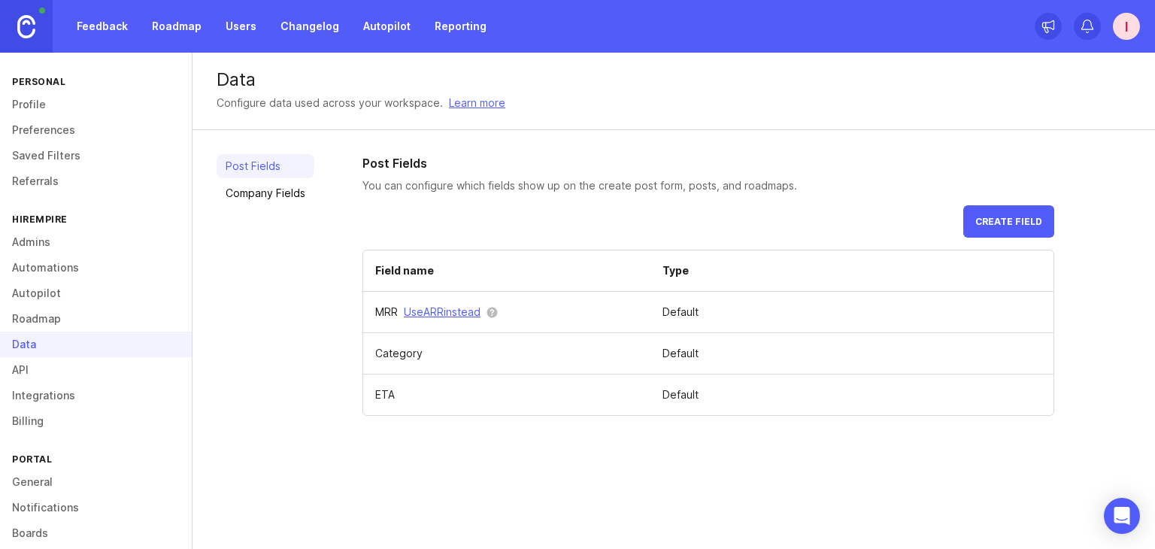
click at [74, 368] on link "API" at bounding box center [96, 370] width 192 height 26
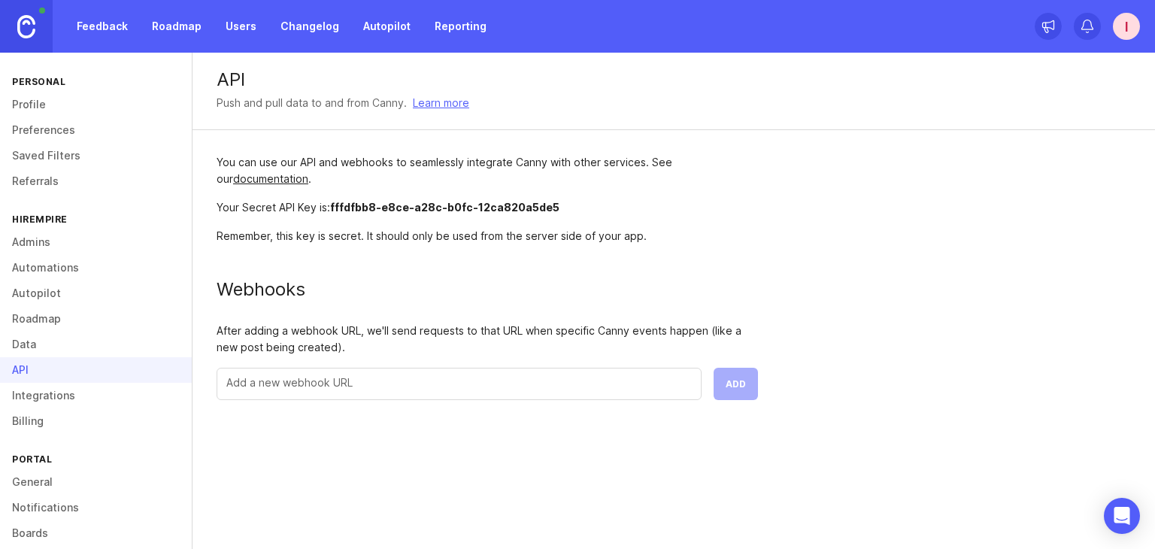
click at [74, 388] on link "Integrations" at bounding box center [96, 396] width 192 height 26
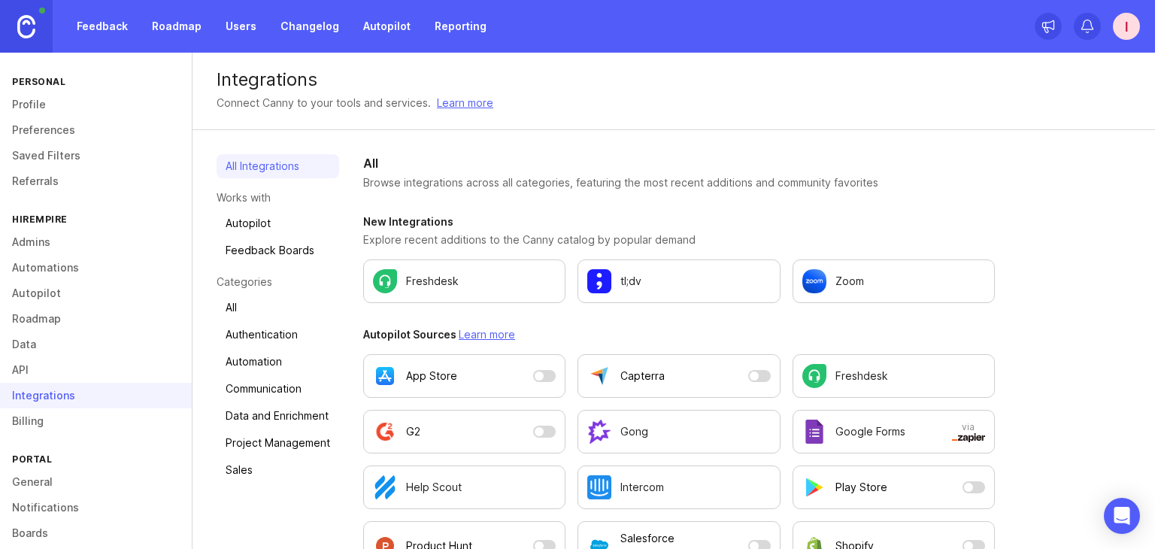
click at [68, 415] on link "Billing" at bounding box center [96, 421] width 192 height 26
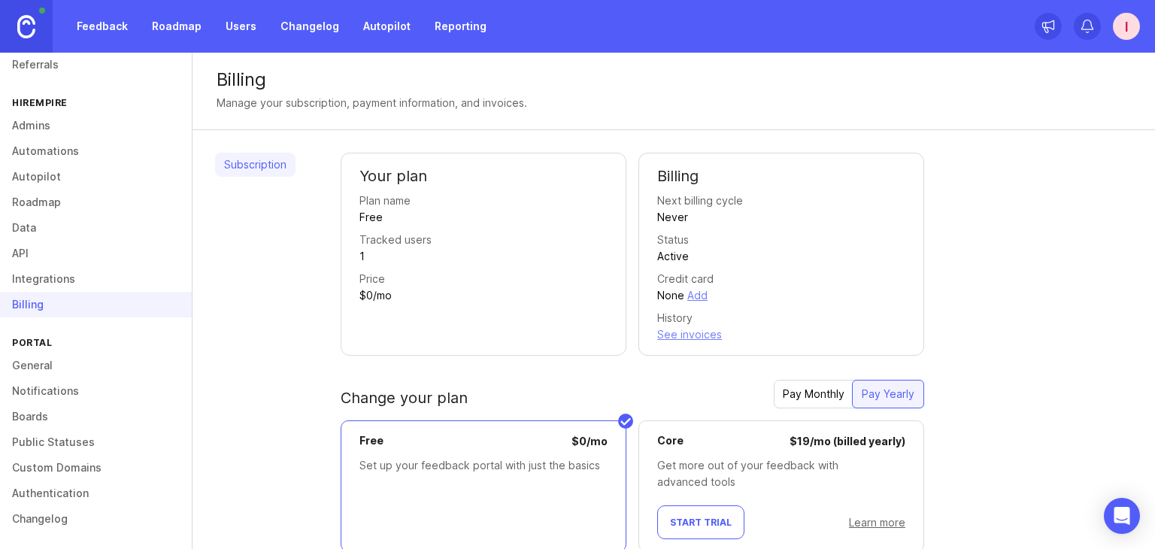
scroll to position [117, 0]
click at [71, 360] on link "General" at bounding box center [96, 365] width 192 height 26
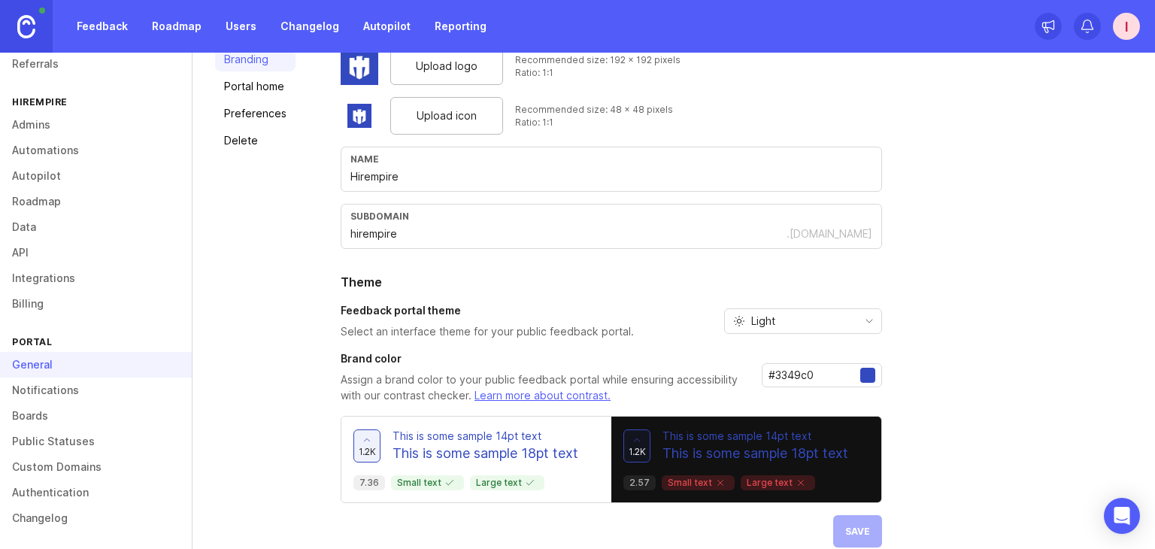
scroll to position [126, 0]
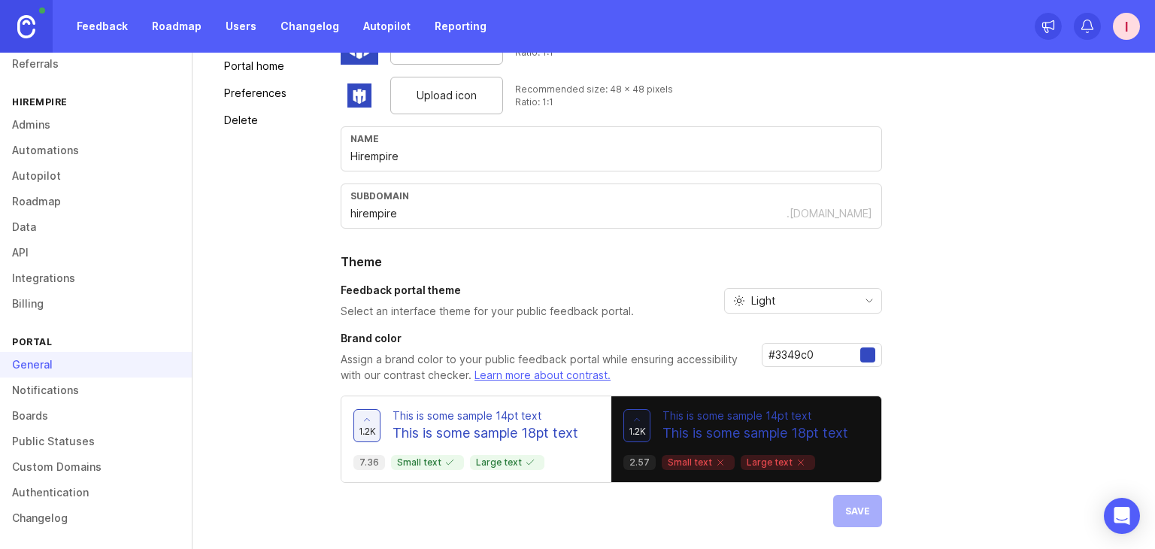
click at [73, 393] on link "Notifications" at bounding box center [96, 390] width 192 height 26
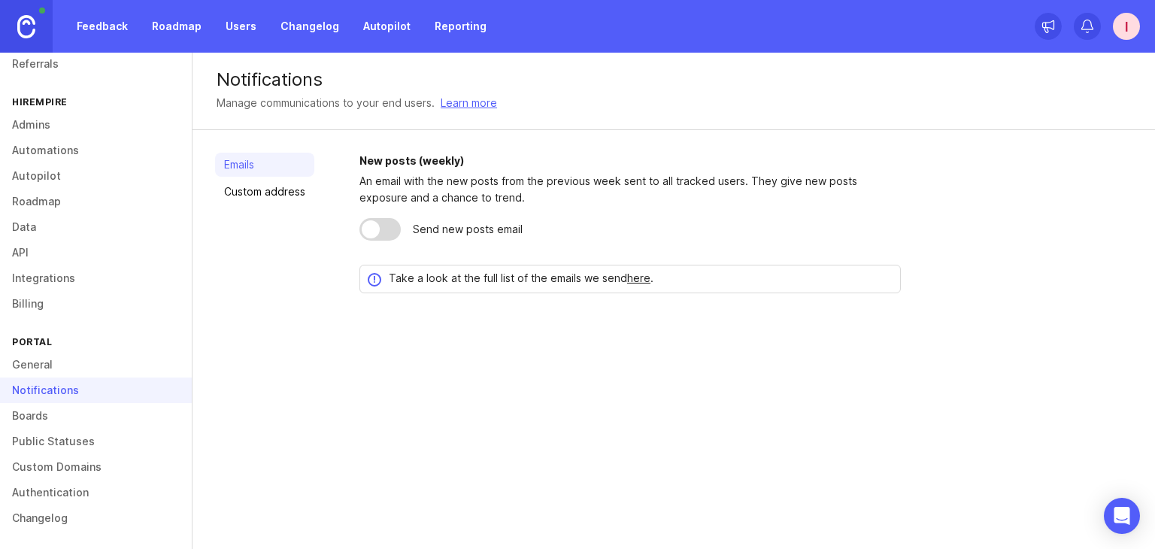
click at [73, 412] on link "Boards" at bounding box center [96, 416] width 192 height 26
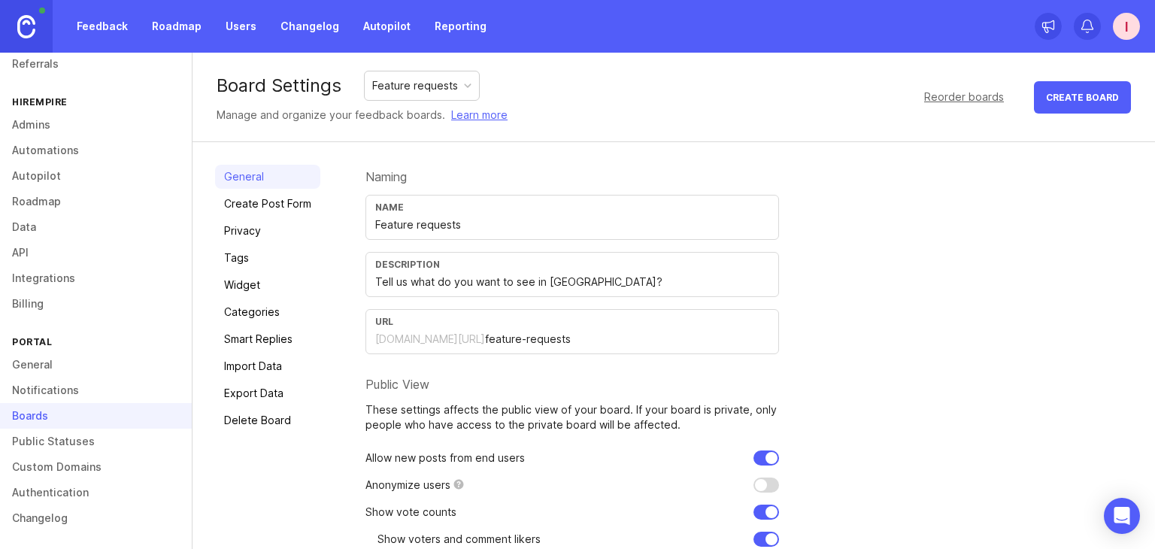
click at [271, 283] on link "Widget" at bounding box center [267, 285] width 105 height 24
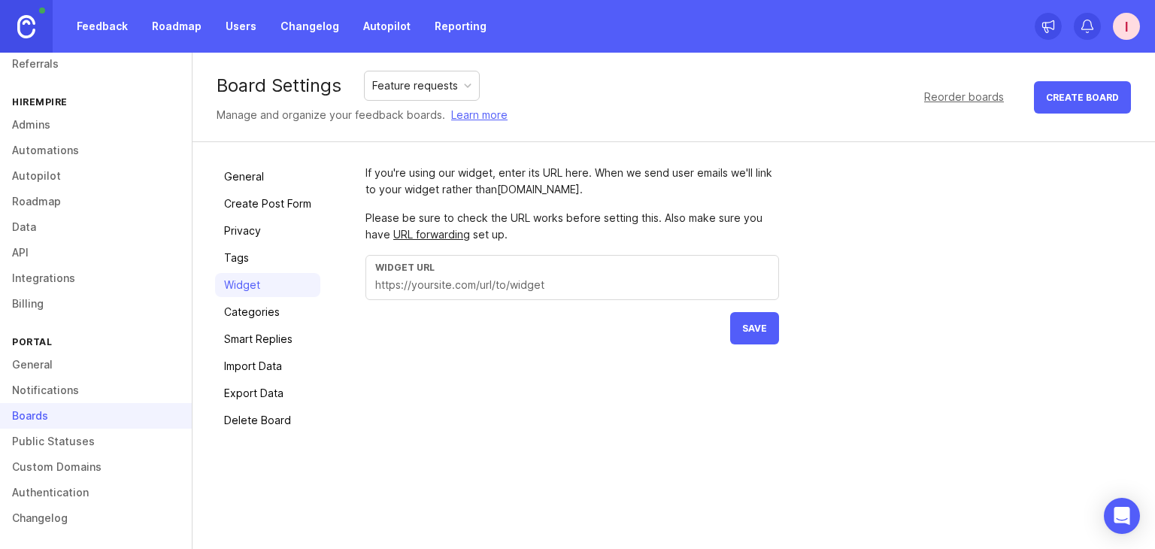
click at [481, 283] on input "text" at bounding box center [572, 285] width 394 height 17
